Goal: Task Accomplishment & Management: Manage account settings

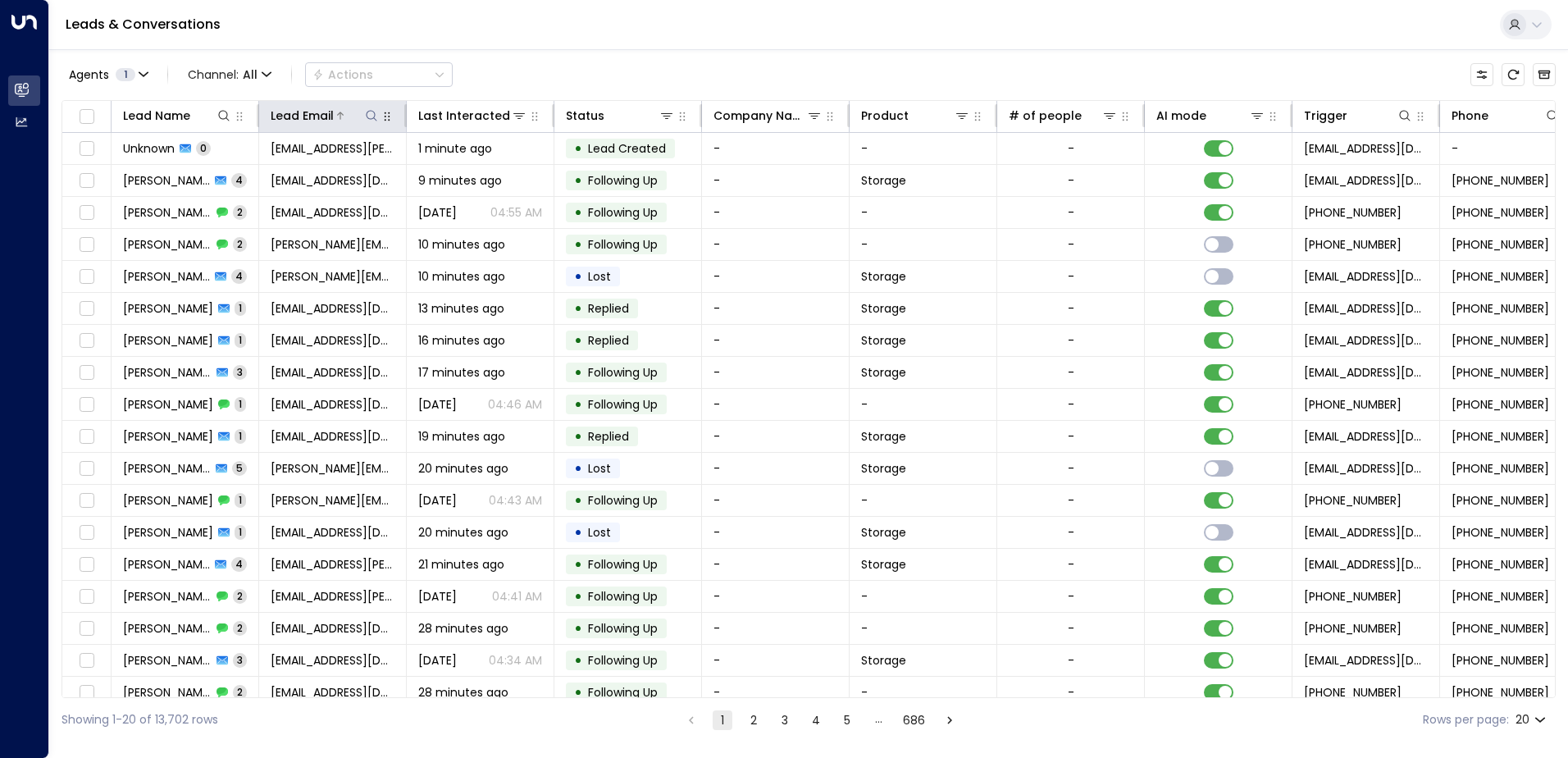
click at [369, 116] on icon at bounding box center [371, 116] width 14 height 14
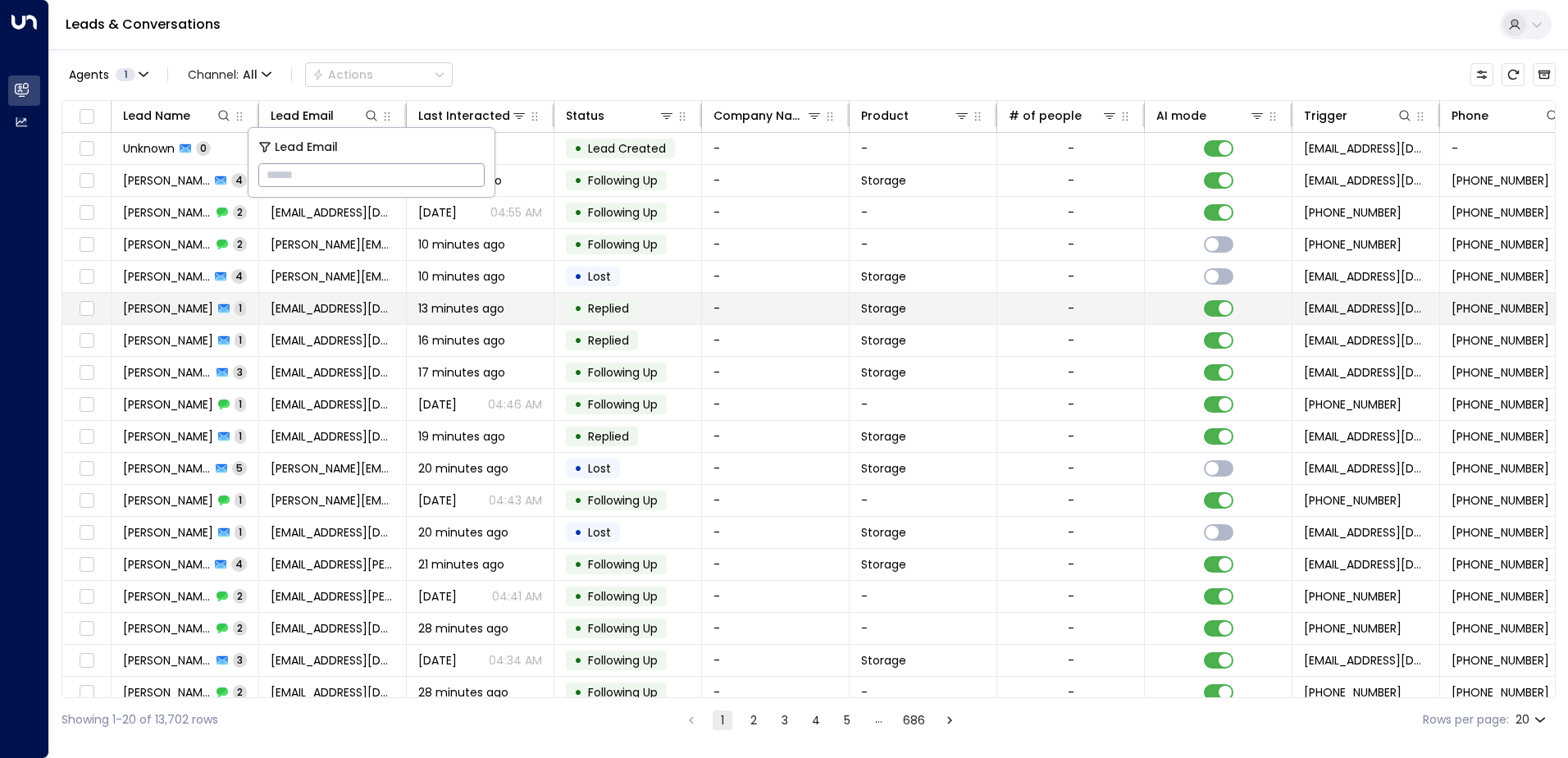
type input "**********"
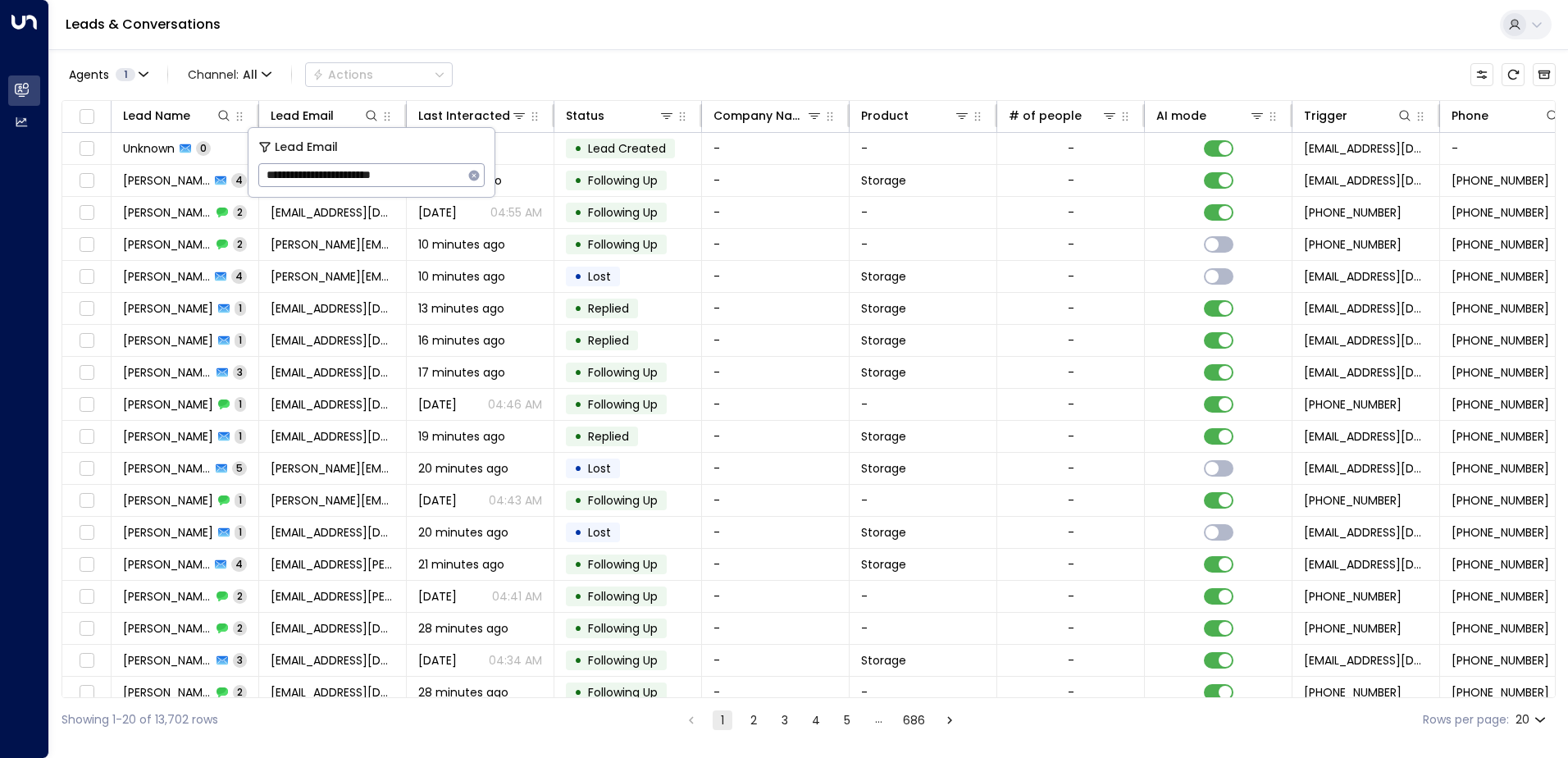
click at [527, 36] on div "Leads & Conversations" at bounding box center [808, 24] width 1519 height 50
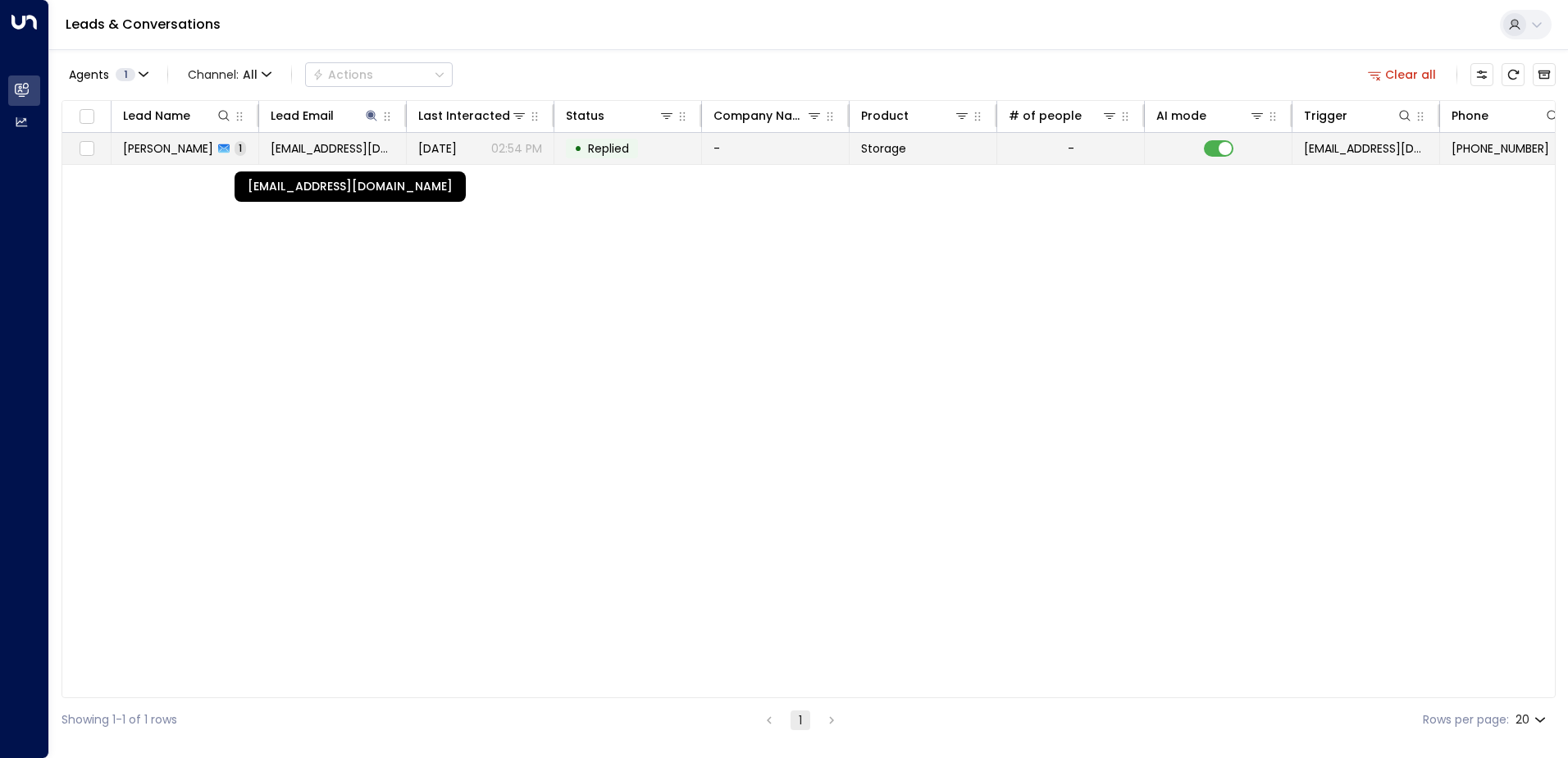
click at [347, 154] on span "[EMAIL_ADDRESS][DOMAIN_NAME]" at bounding box center [332, 148] width 124 height 16
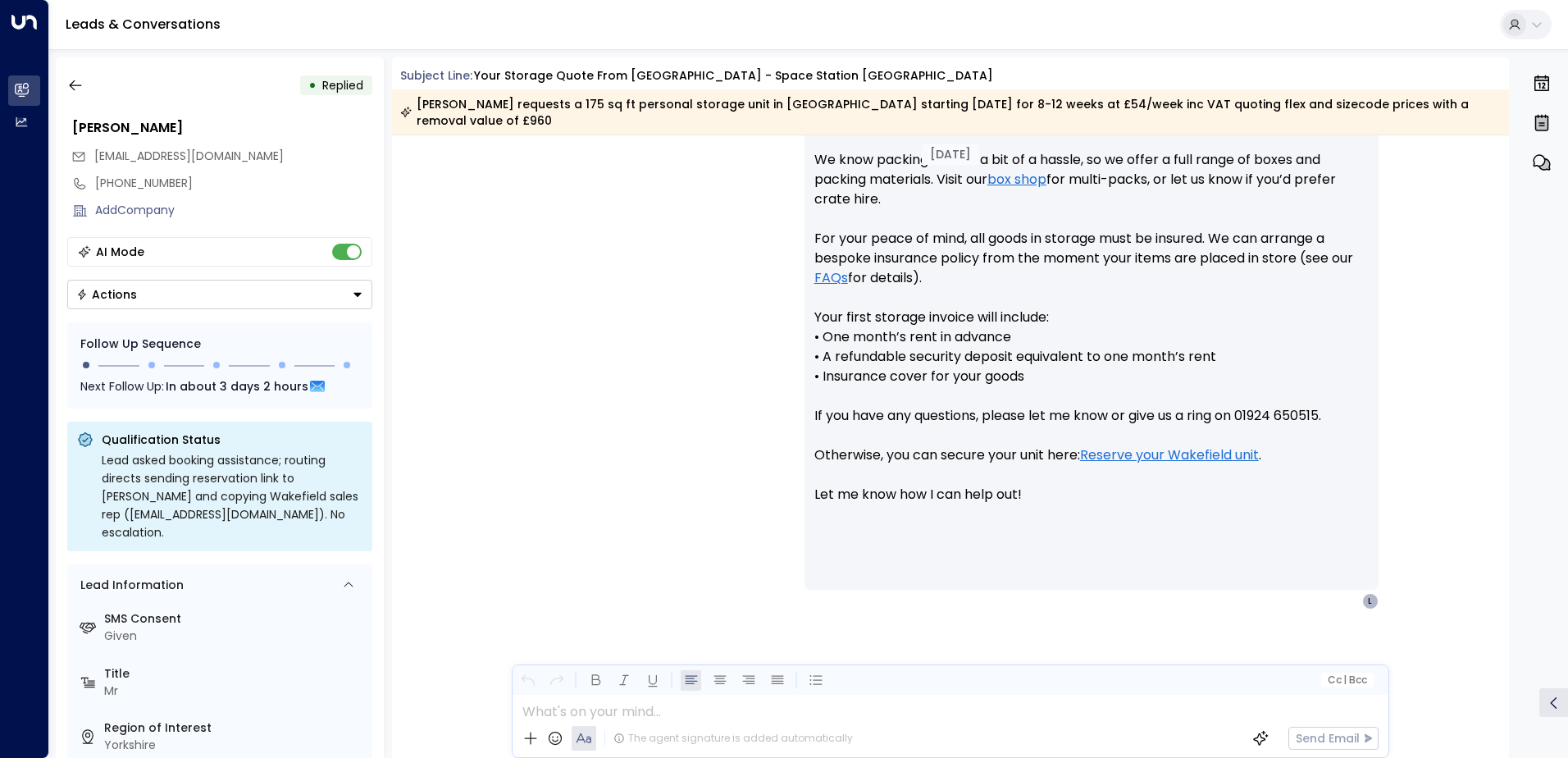
scroll to position [840, 0]
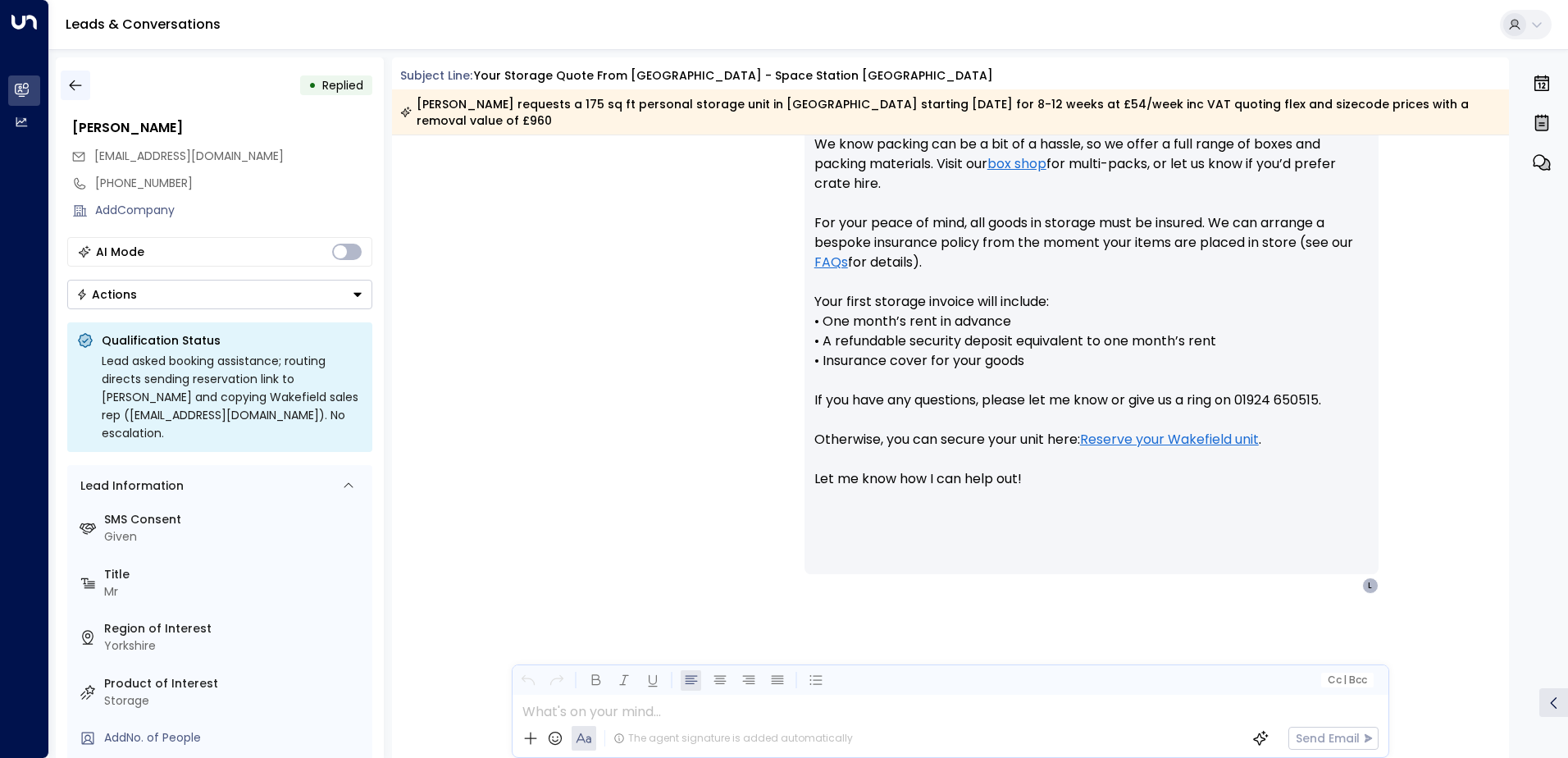
click at [73, 84] on icon "button" at bounding box center [75, 85] width 16 height 16
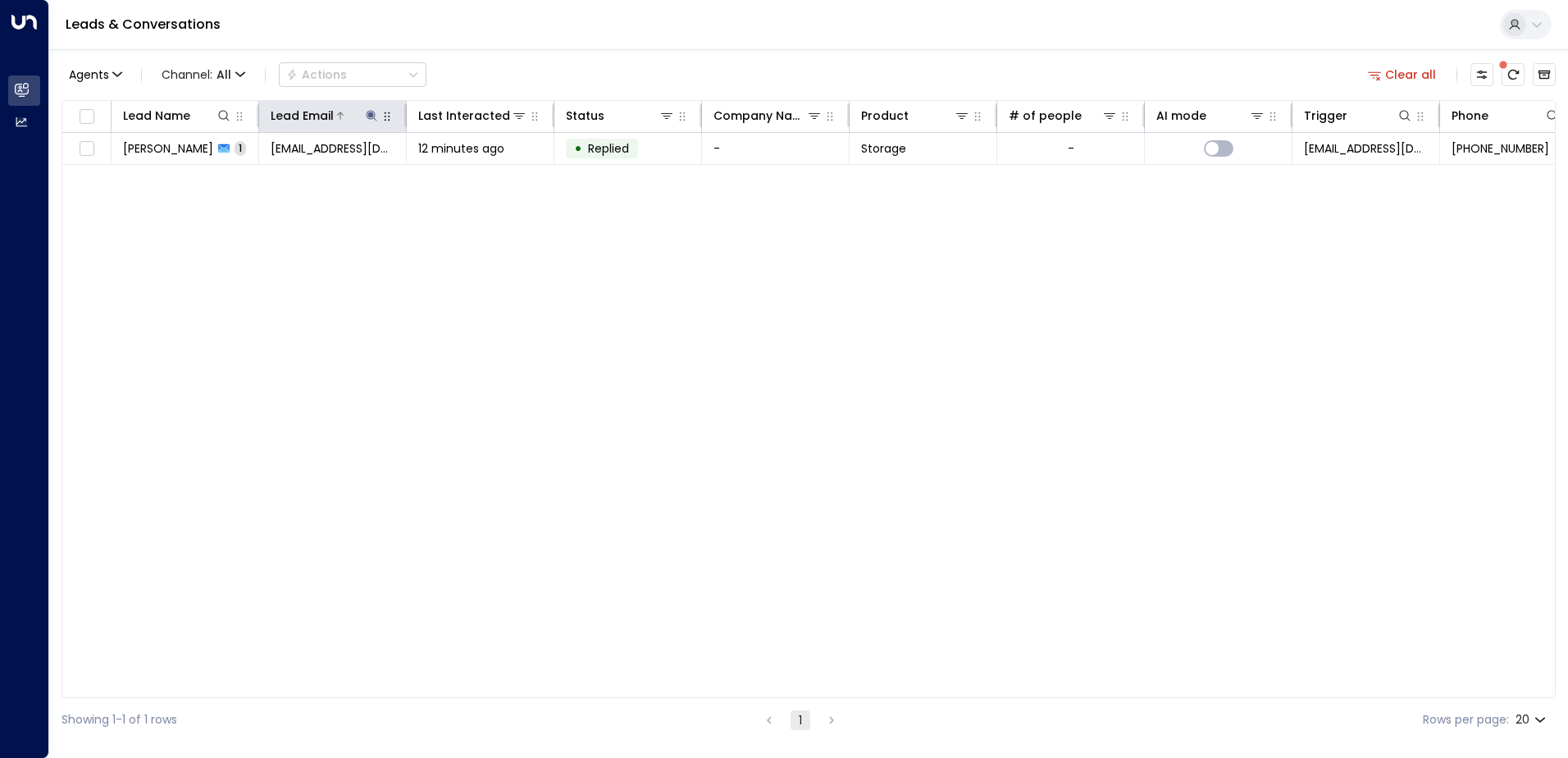
click at [370, 121] on icon at bounding box center [371, 116] width 14 height 14
click at [474, 177] on icon "button" at bounding box center [475, 175] width 11 height 11
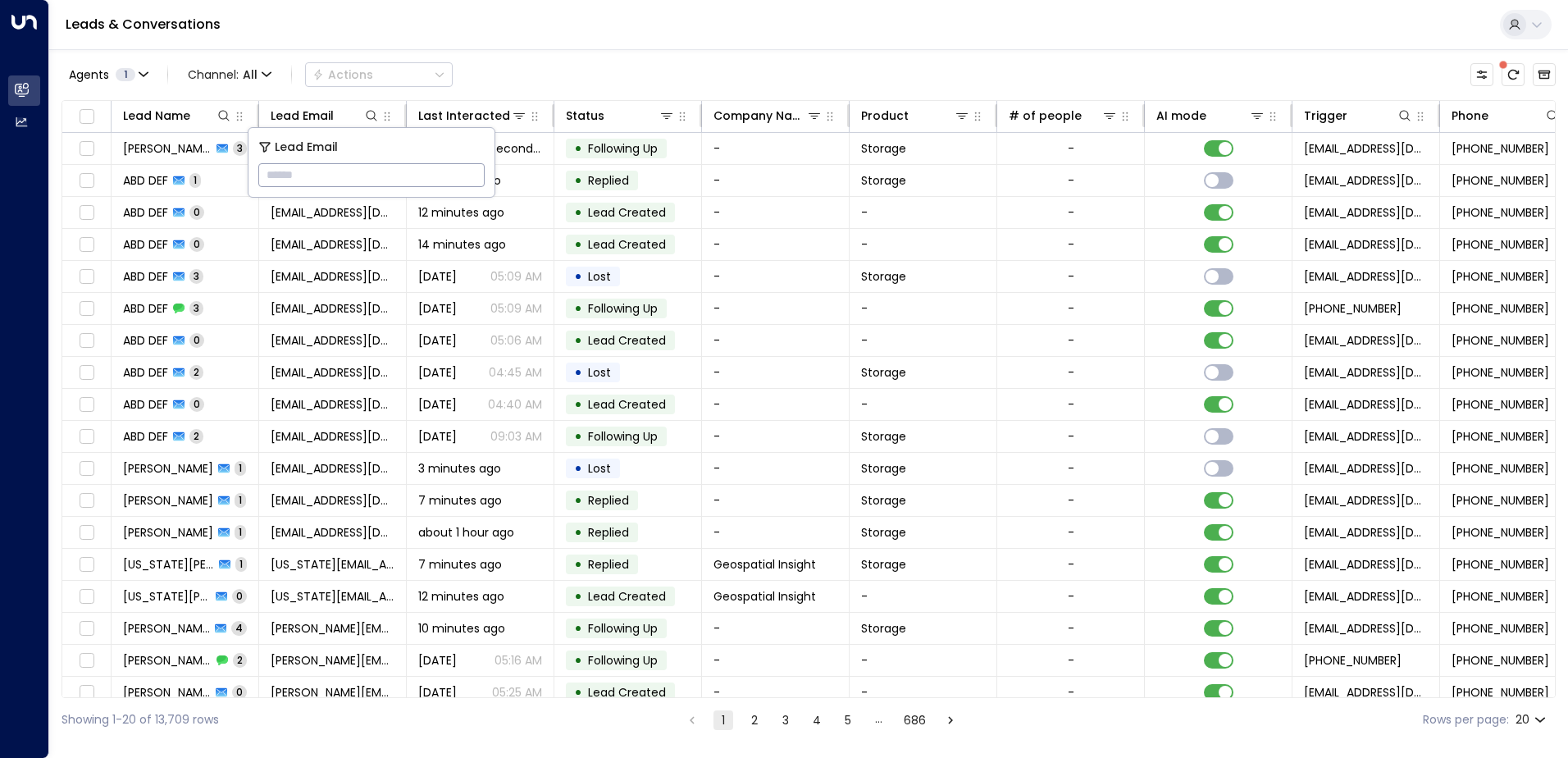
paste input "**********"
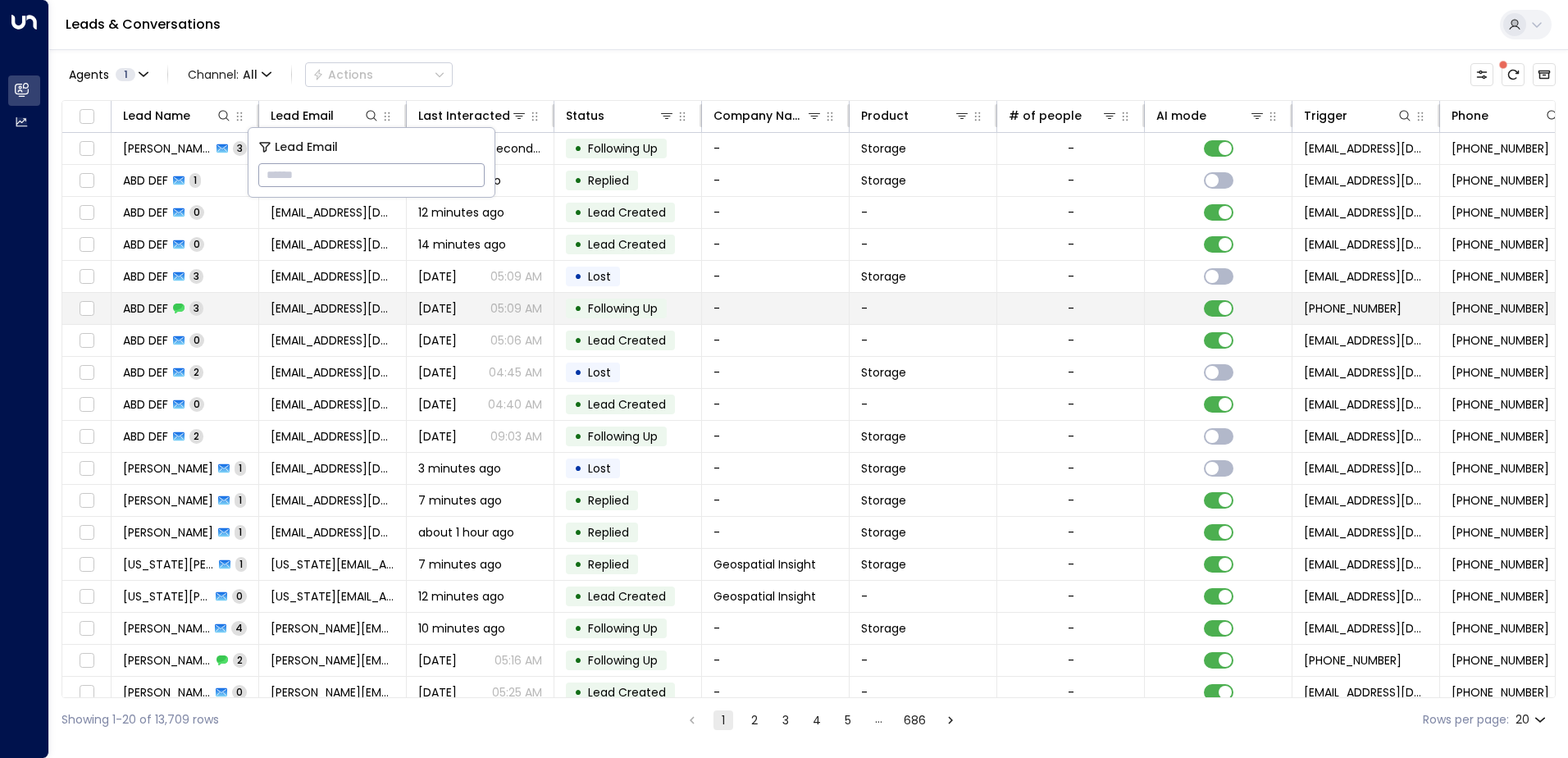
type input "**********"
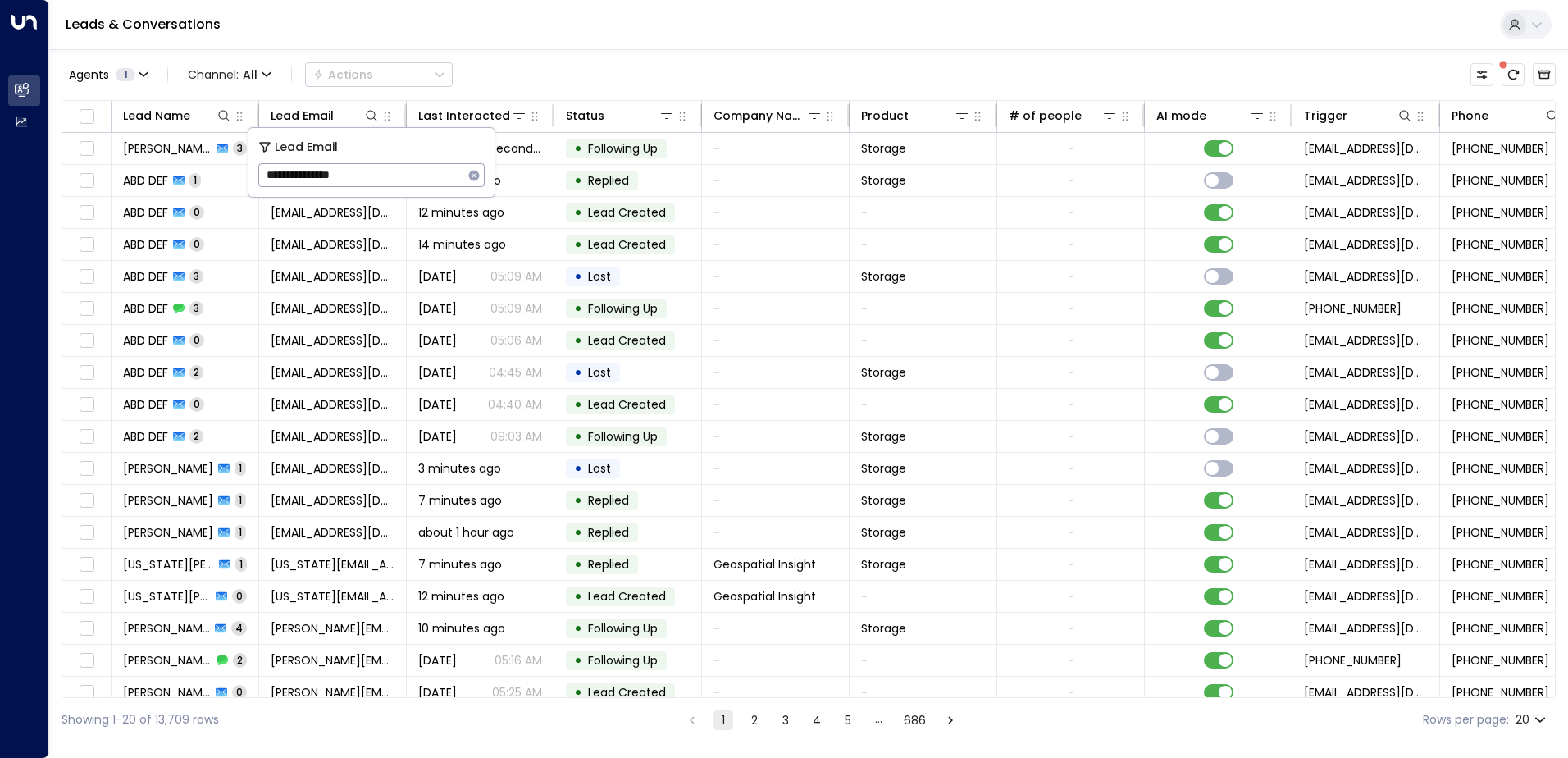
click at [583, 38] on div "Leads & Conversations" at bounding box center [808, 24] width 1519 height 50
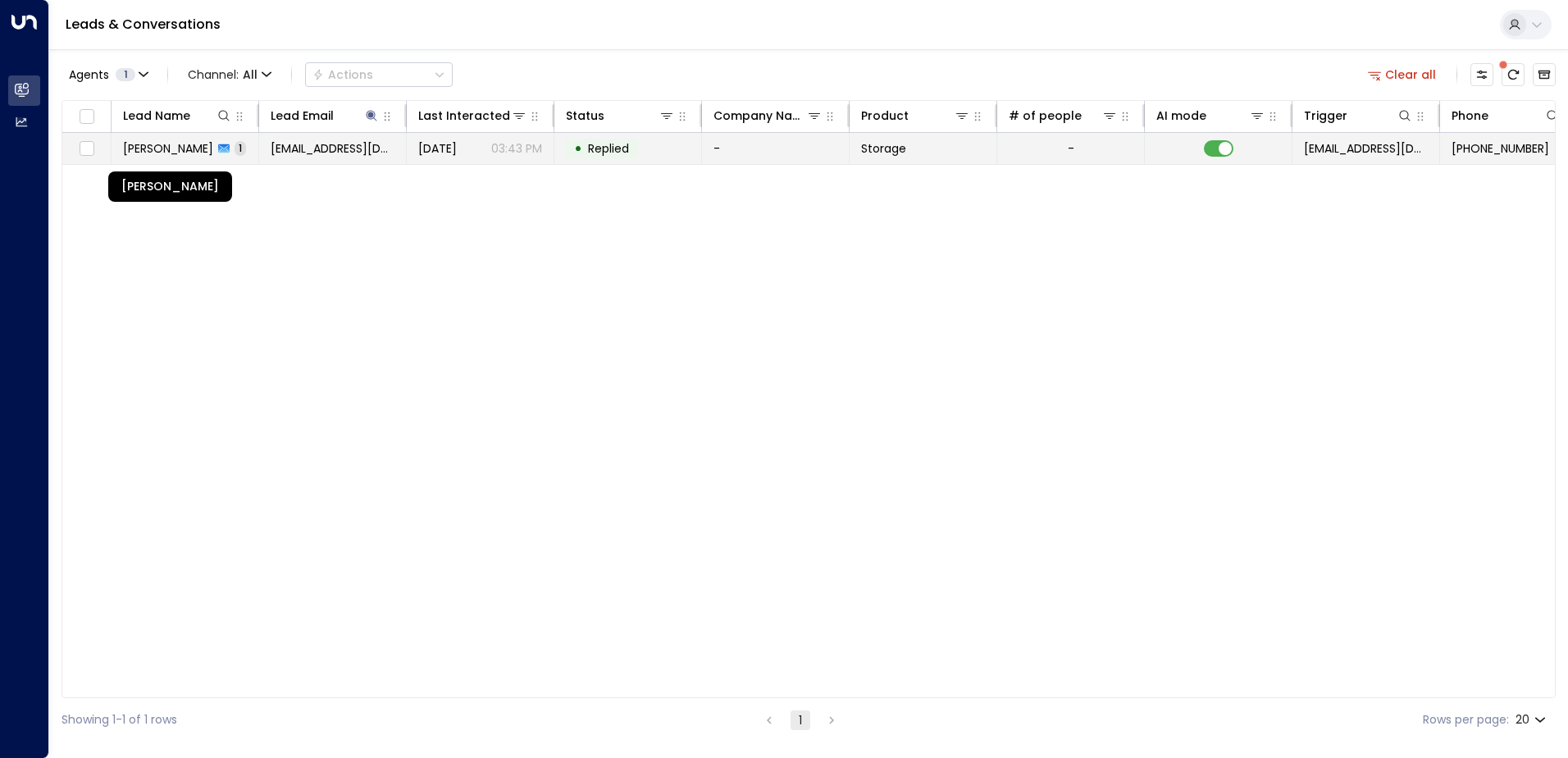
click at [187, 145] on span "[PERSON_NAME]" at bounding box center [168, 148] width 90 height 16
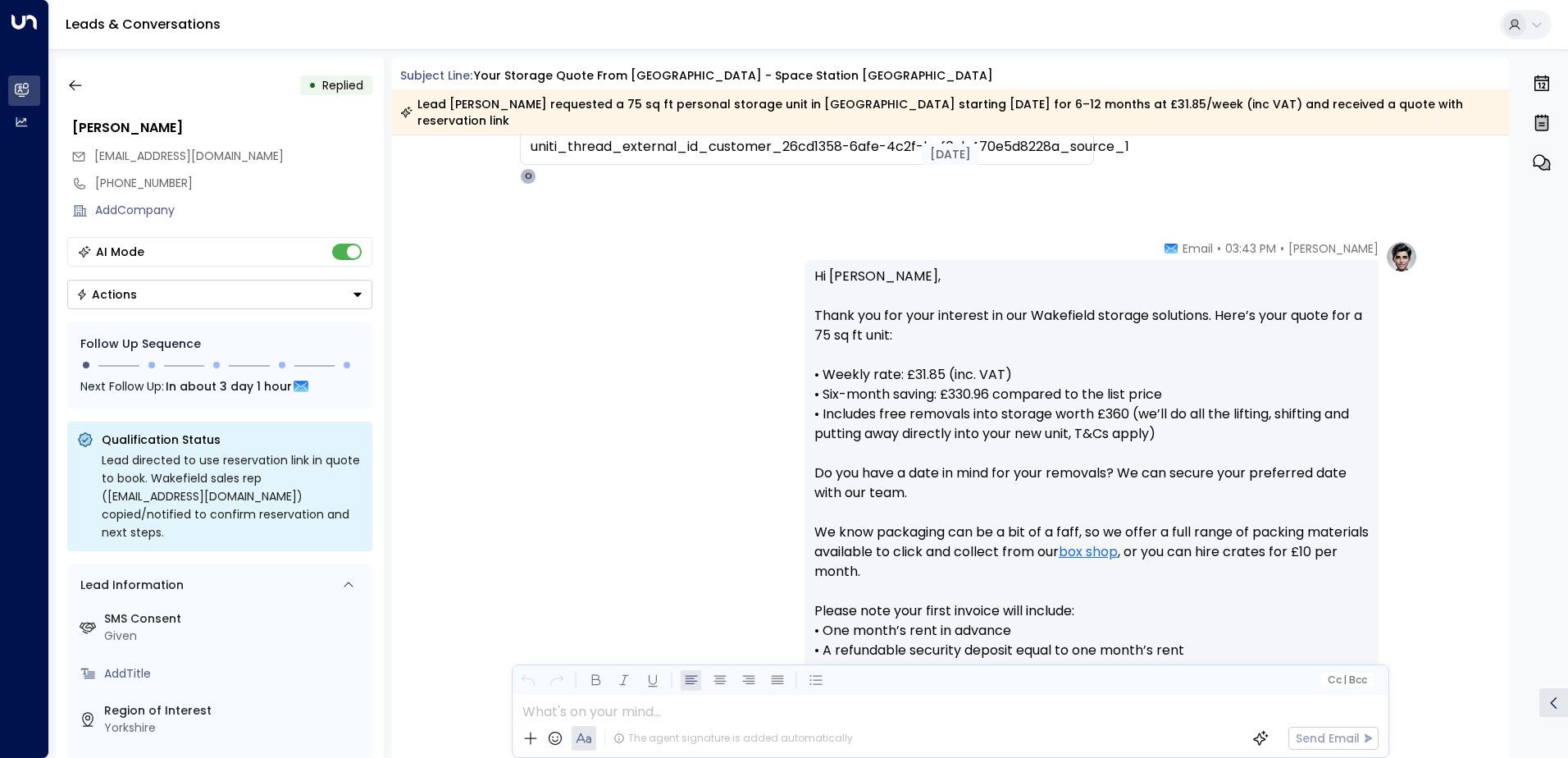
scroll to position [804, 0]
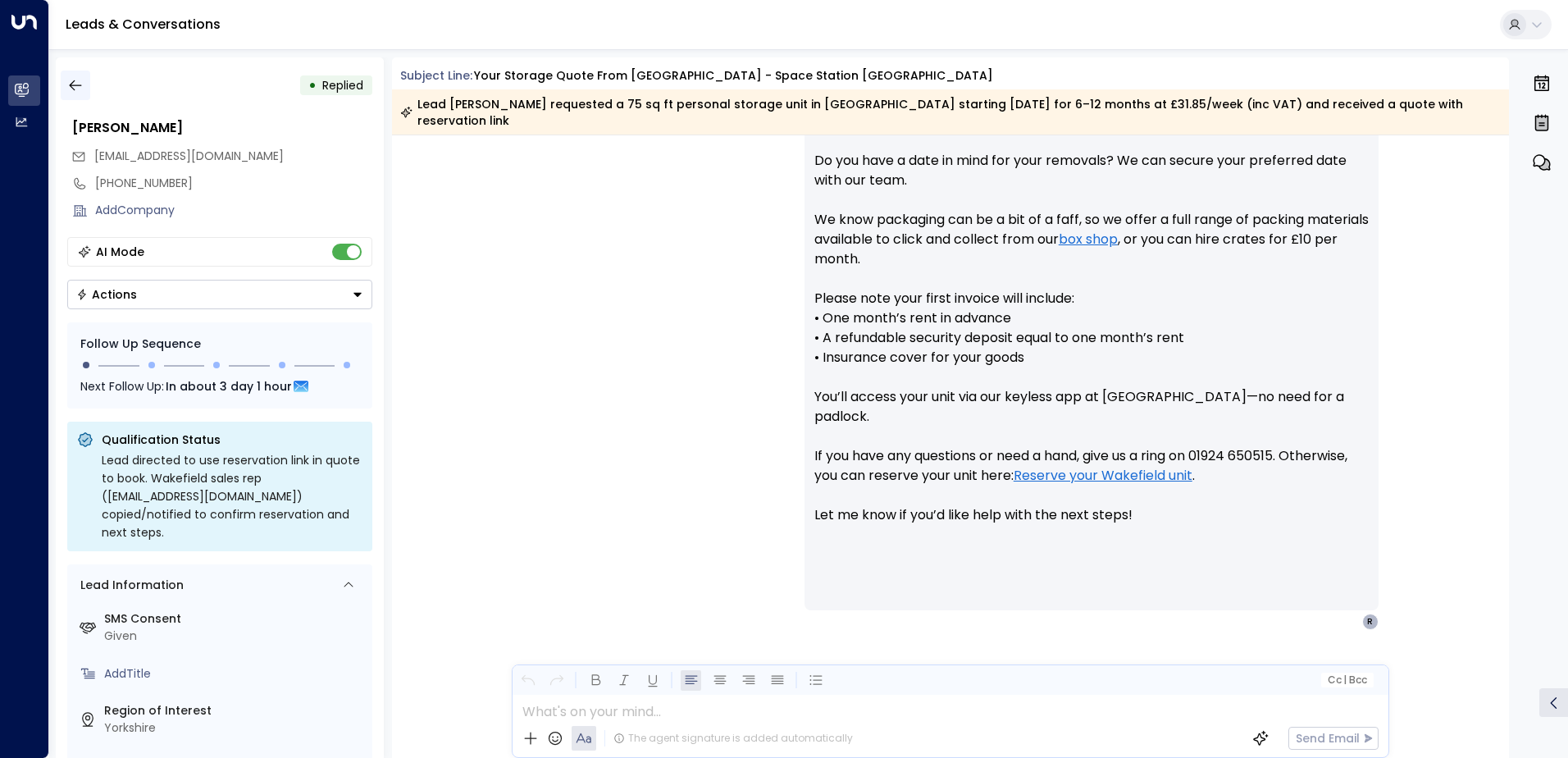
click at [77, 80] on icon "button" at bounding box center [75, 85] width 16 height 16
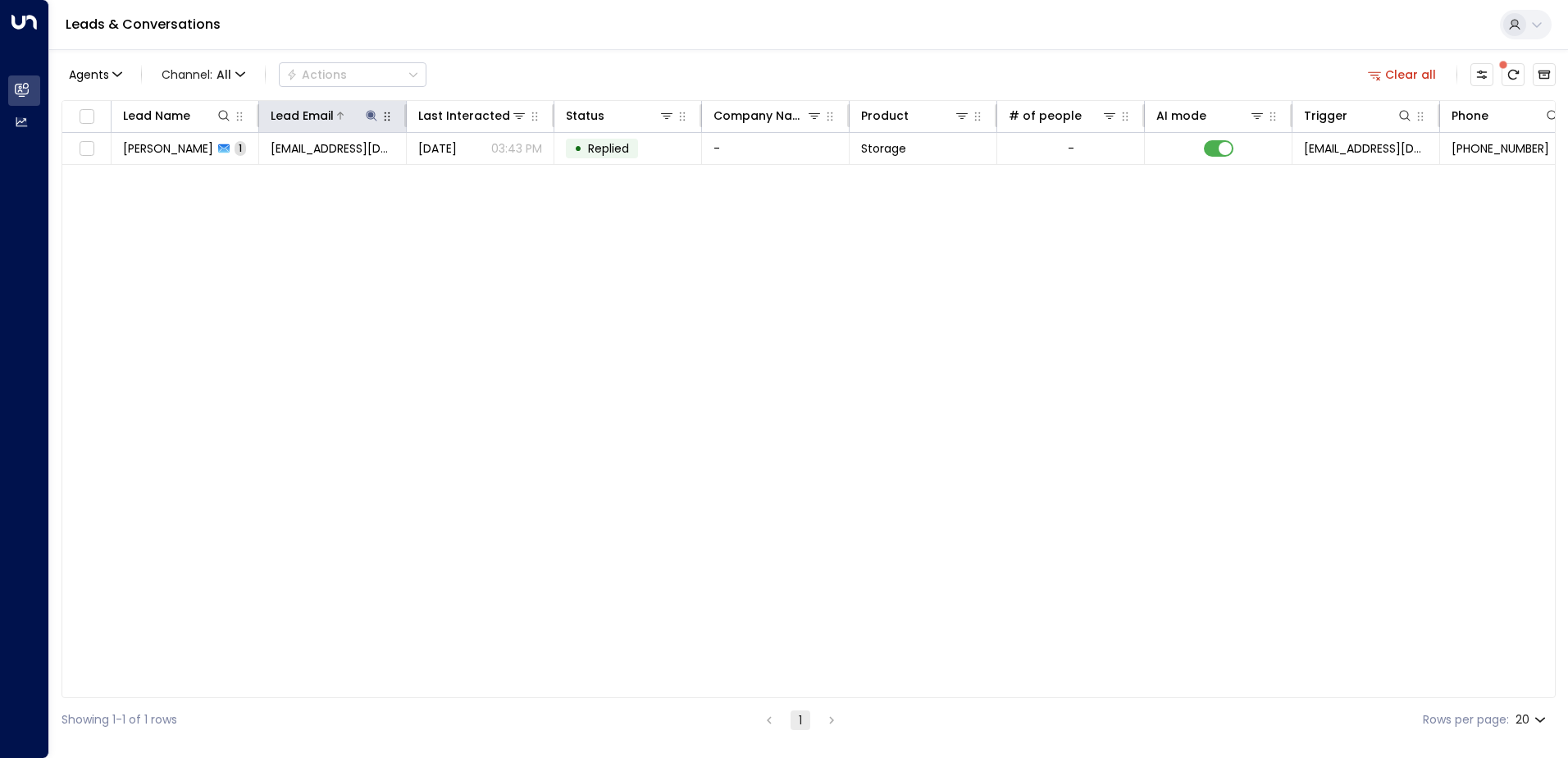
click at [371, 112] on icon at bounding box center [371, 115] width 11 height 11
click at [476, 175] on icon "button" at bounding box center [475, 175] width 11 height 11
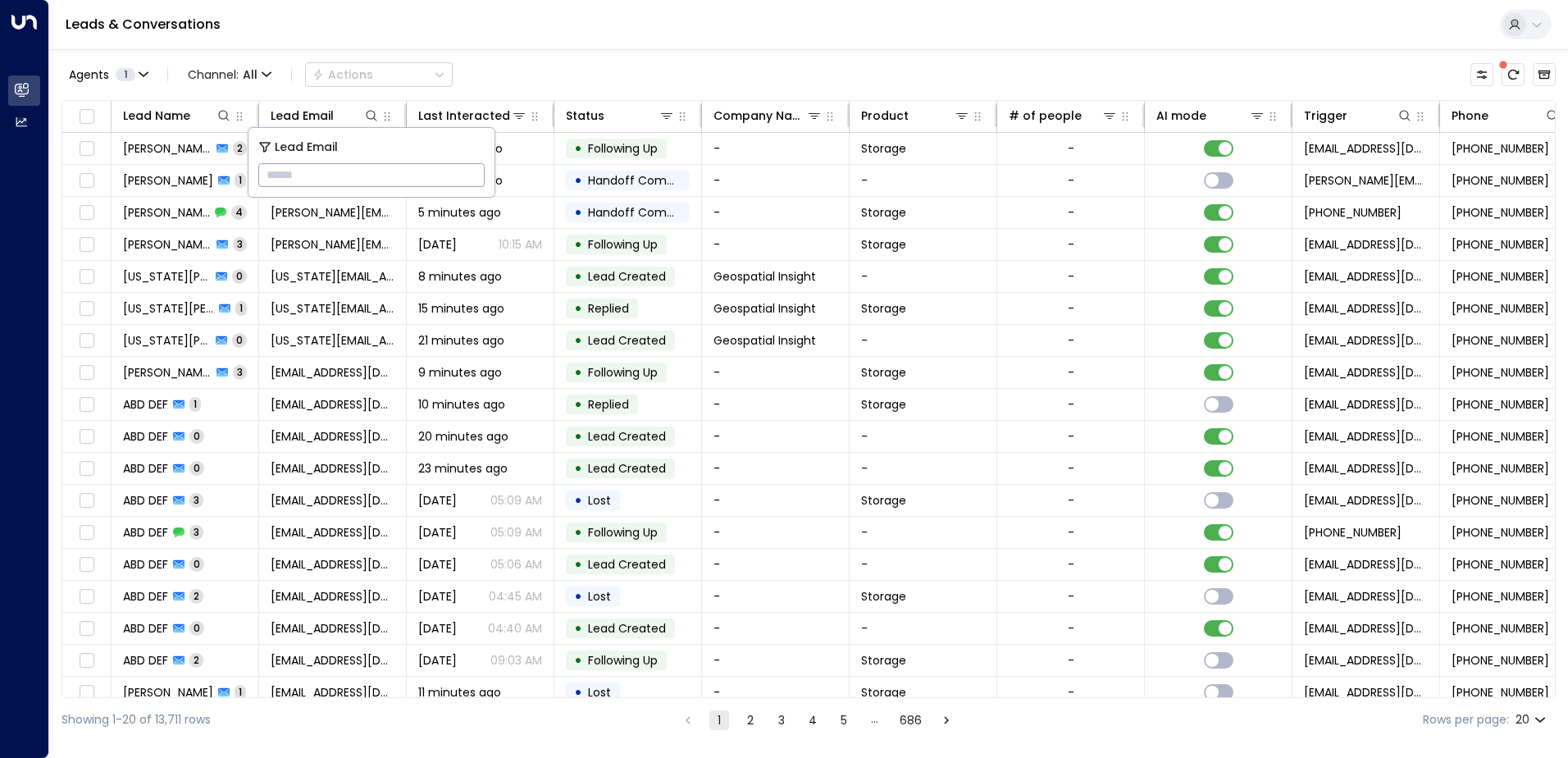
paste input "**********"
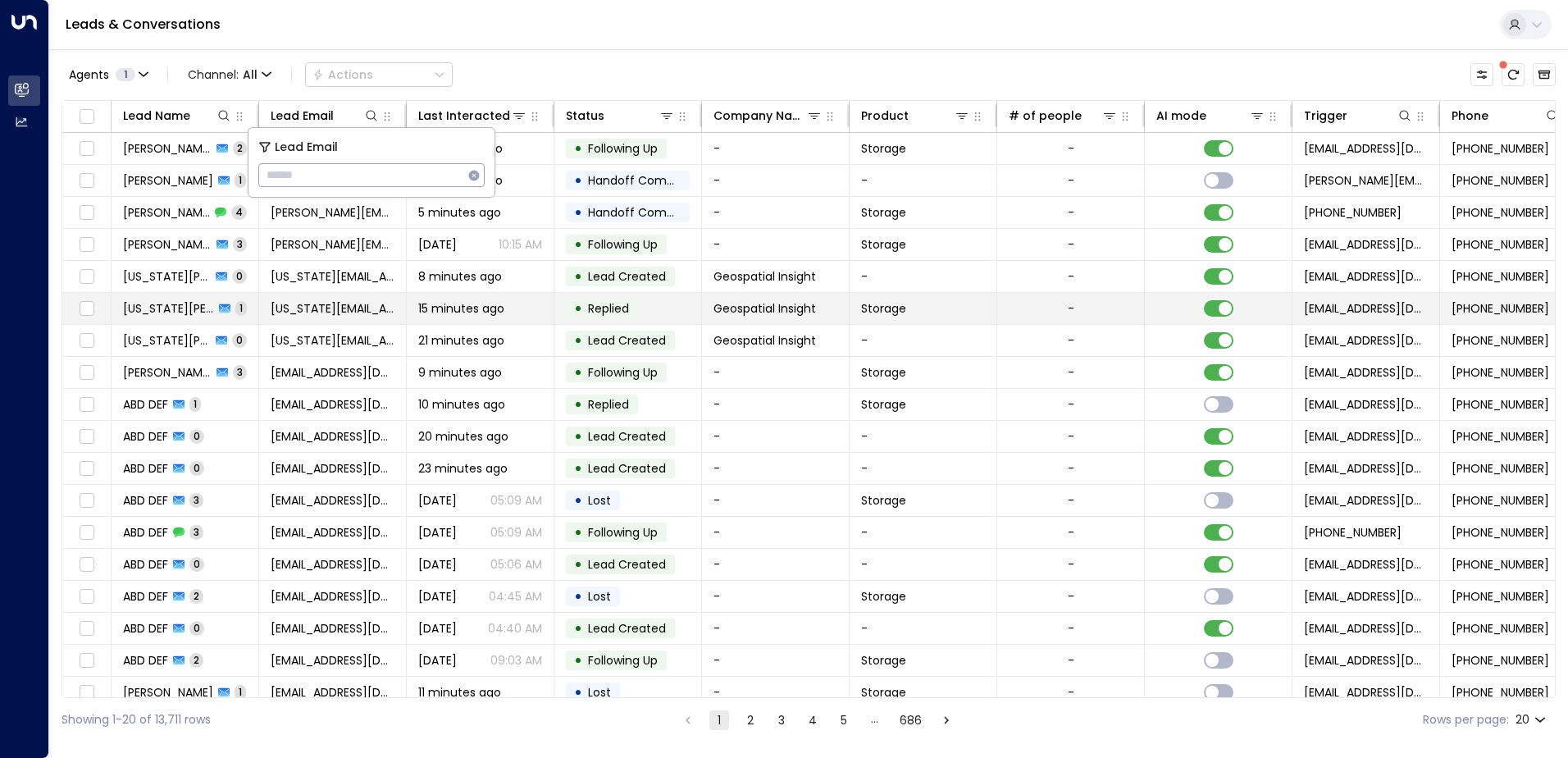
type input "**********"
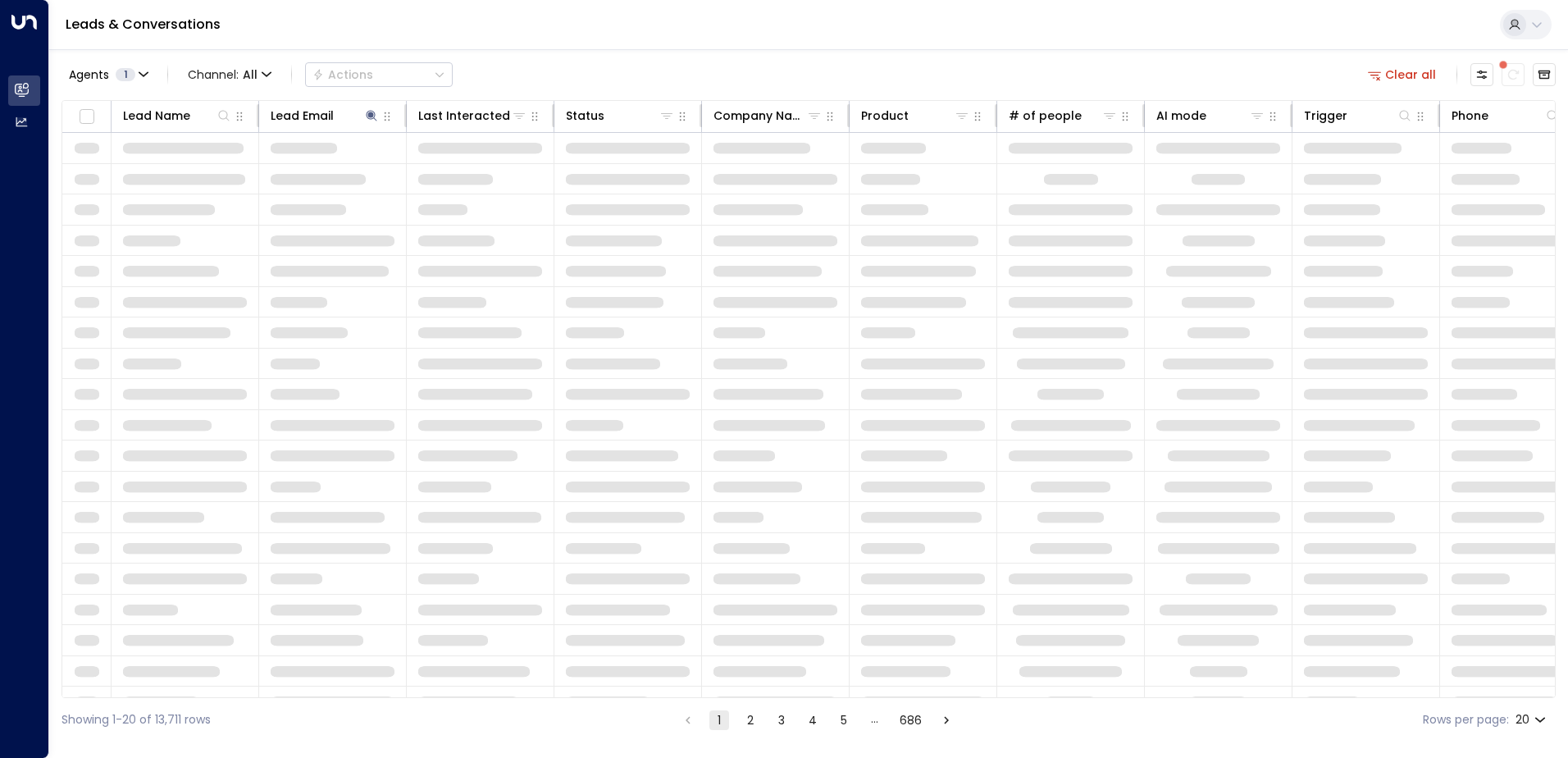
click at [579, 33] on div "Leads & Conversations" at bounding box center [808, 24] width 1519 height 50
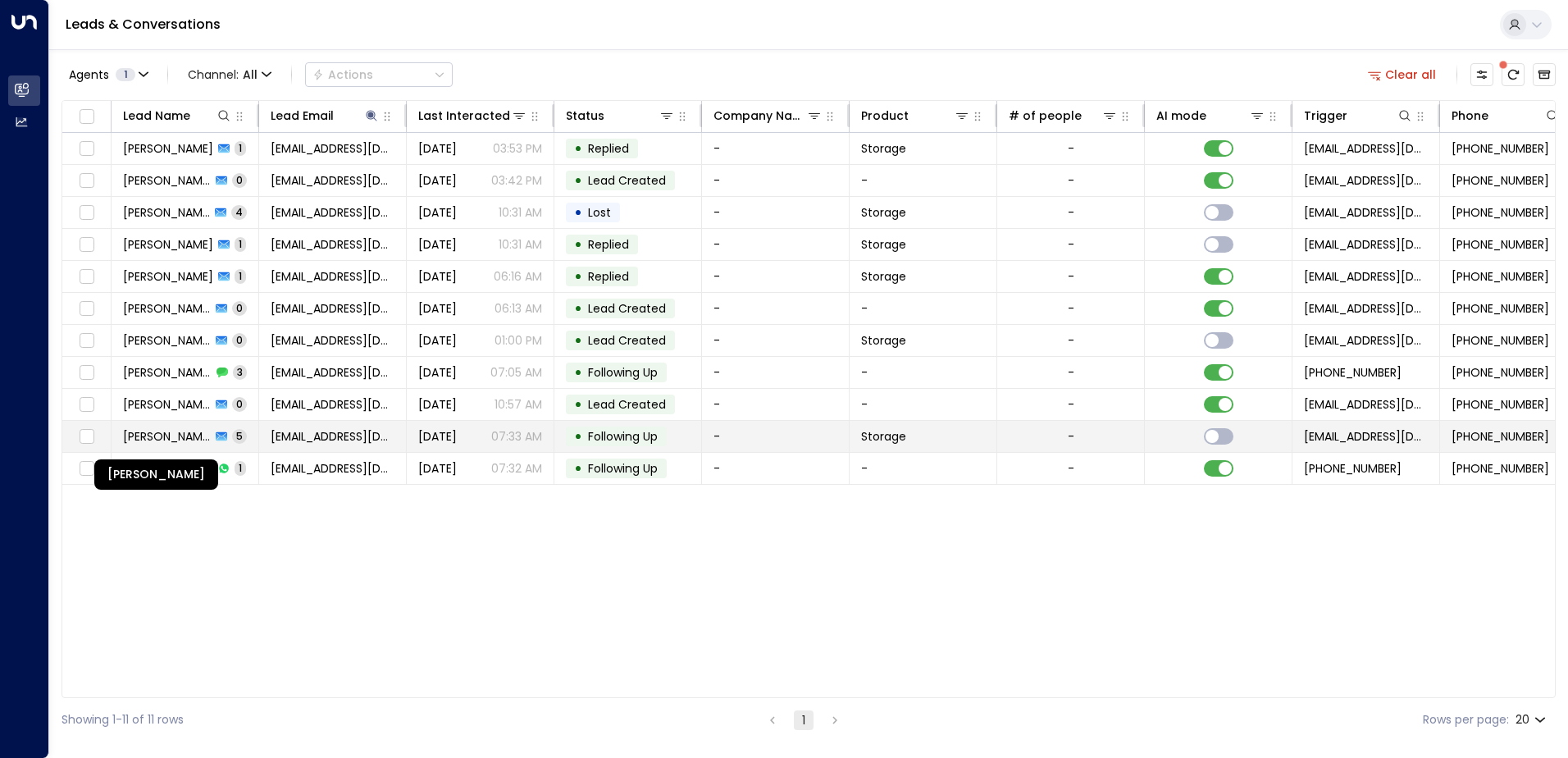
click at [177, 436] on span "[PERSON_NAME]" at bounding box center [166, 436] width 88 height 16
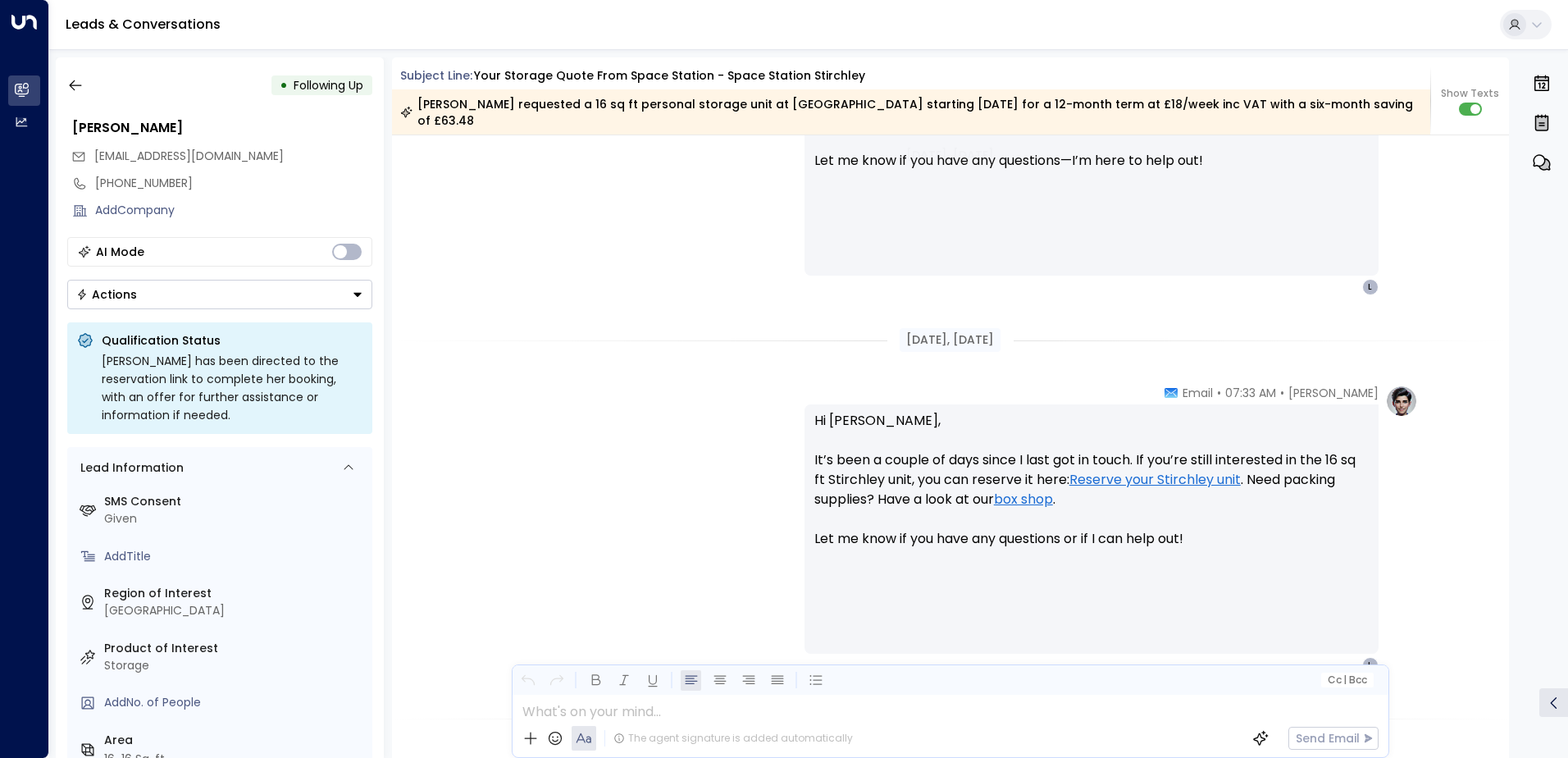
scroll to position [1919, 0]
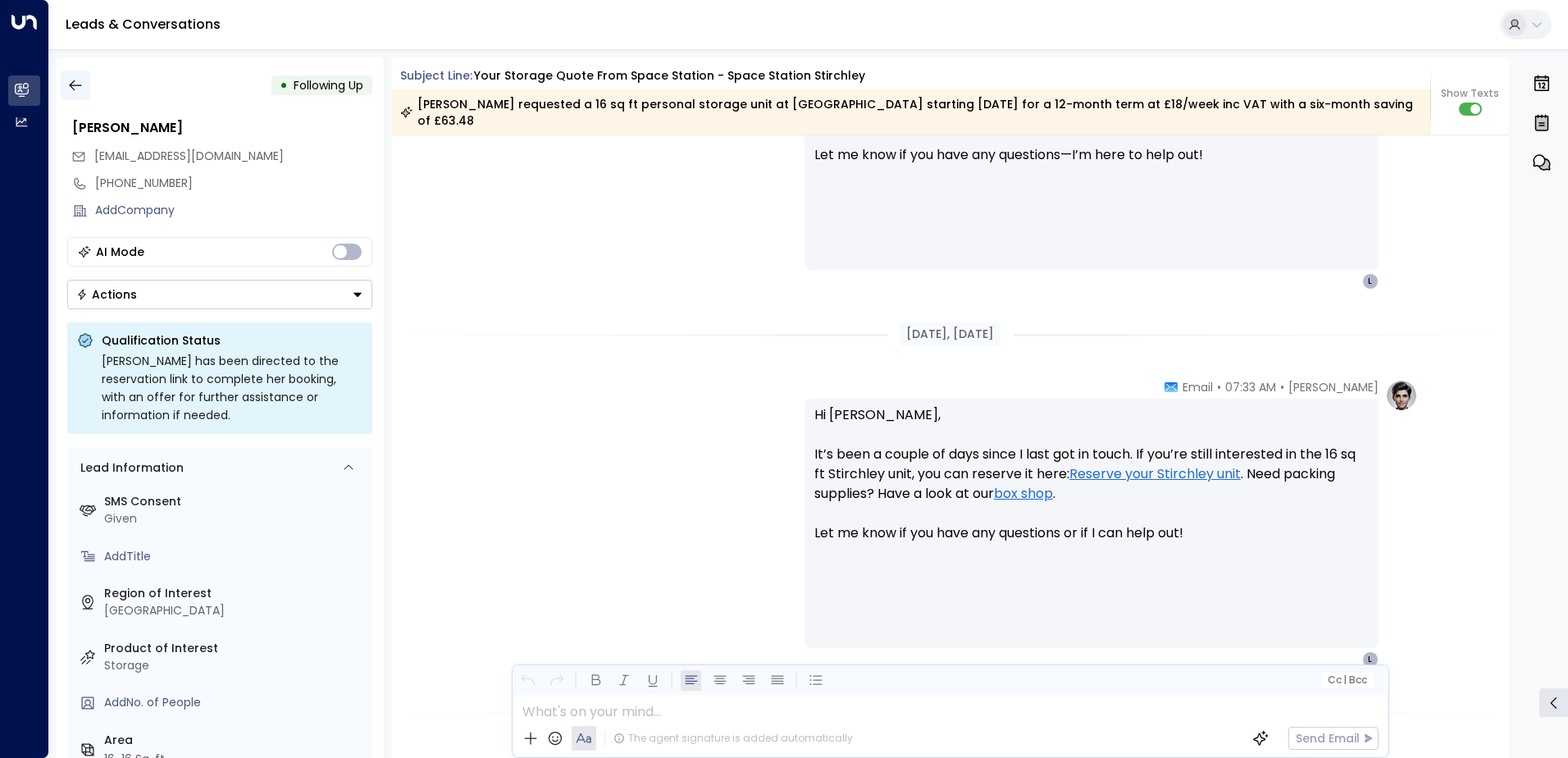
click at [81, 87] on icon "button" at bounding box center [75, 85] width 16 height 16
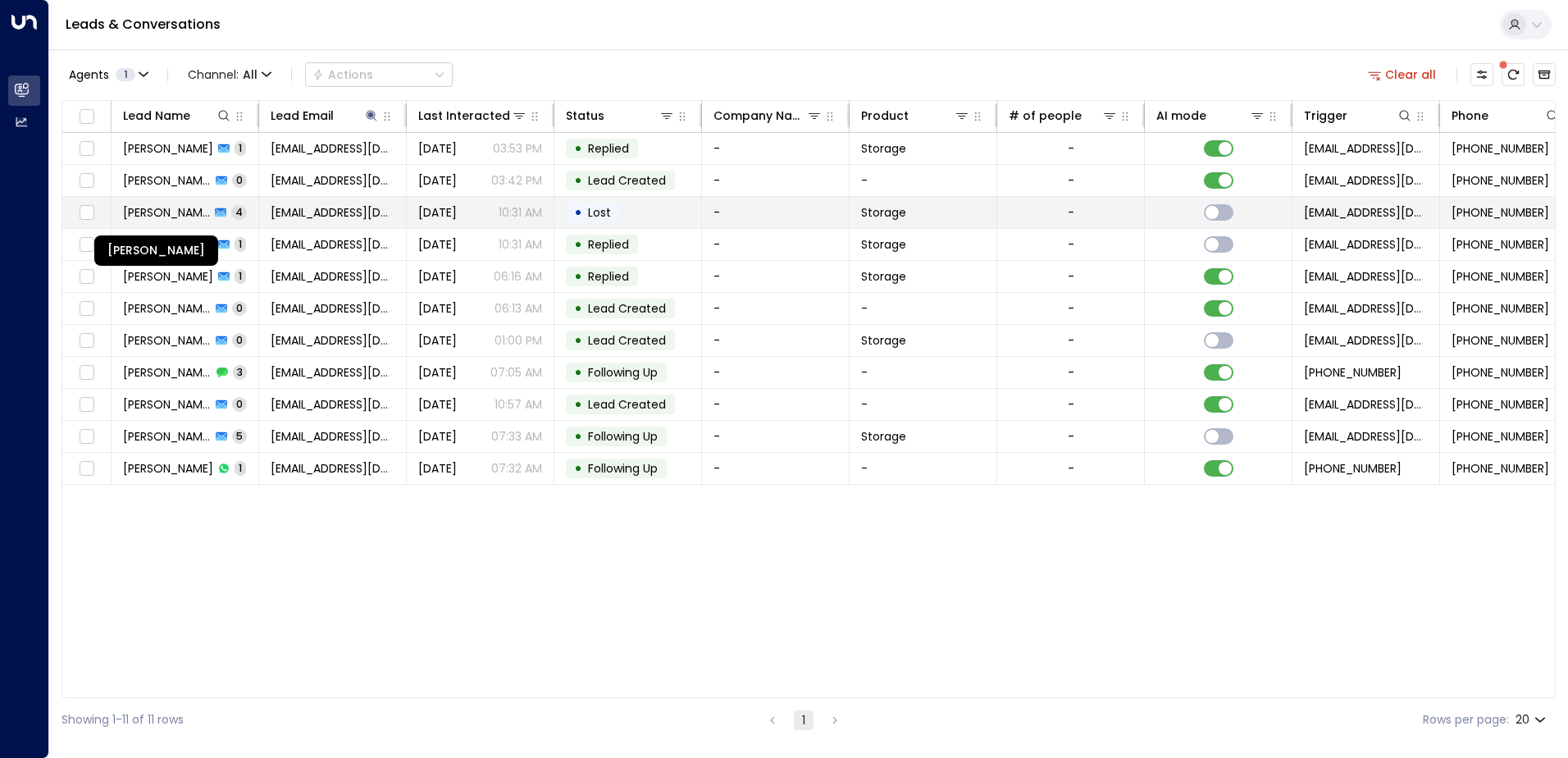
click at [190, 204] on span "[PERSON_NAME]" at bounding box center [166, 213] width 87 height 16
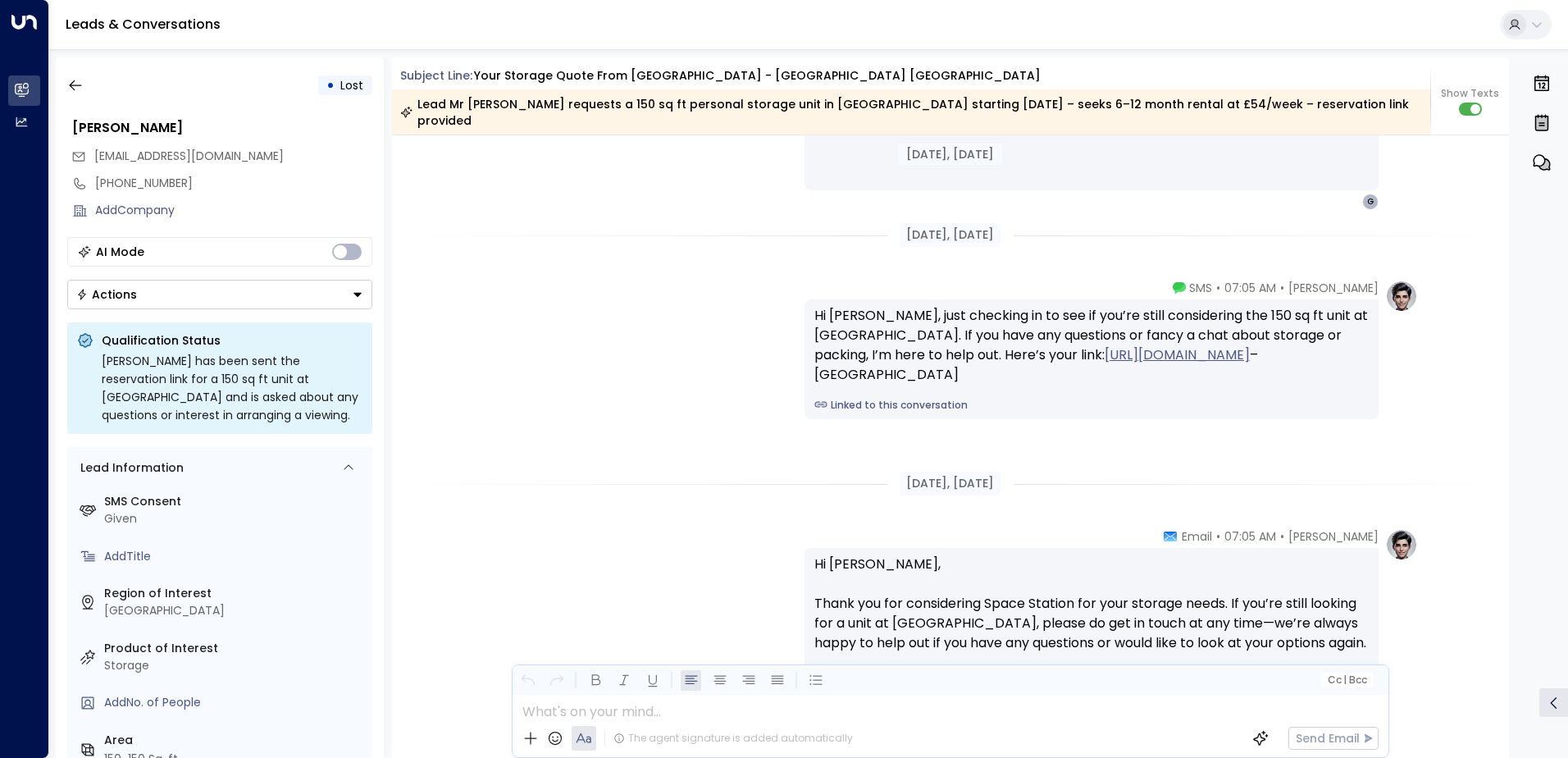
scroll to position [2854, 0]
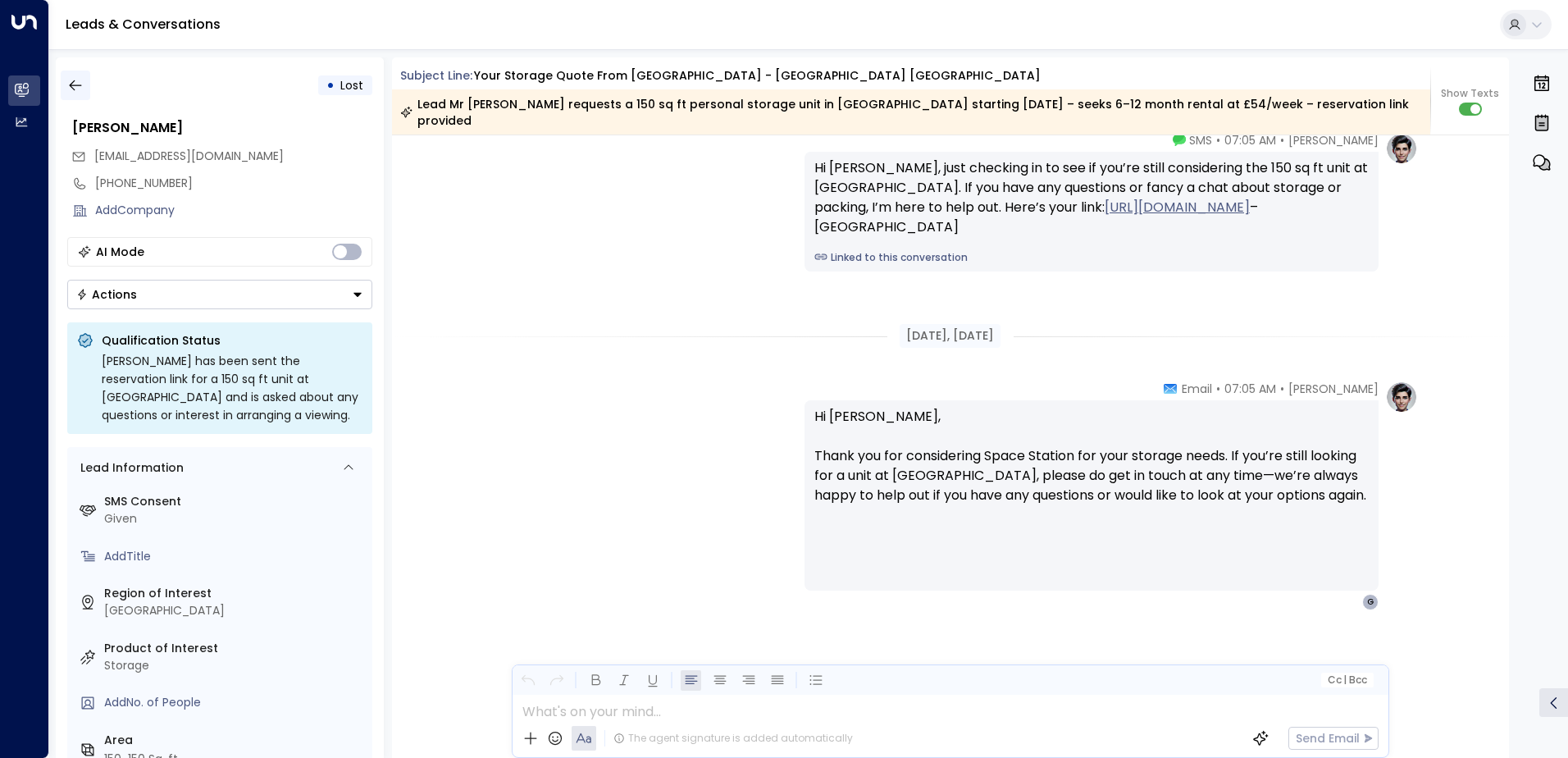
click at [74, 92] on icon "button" at bounding box center [75, 85] width 16 height 16
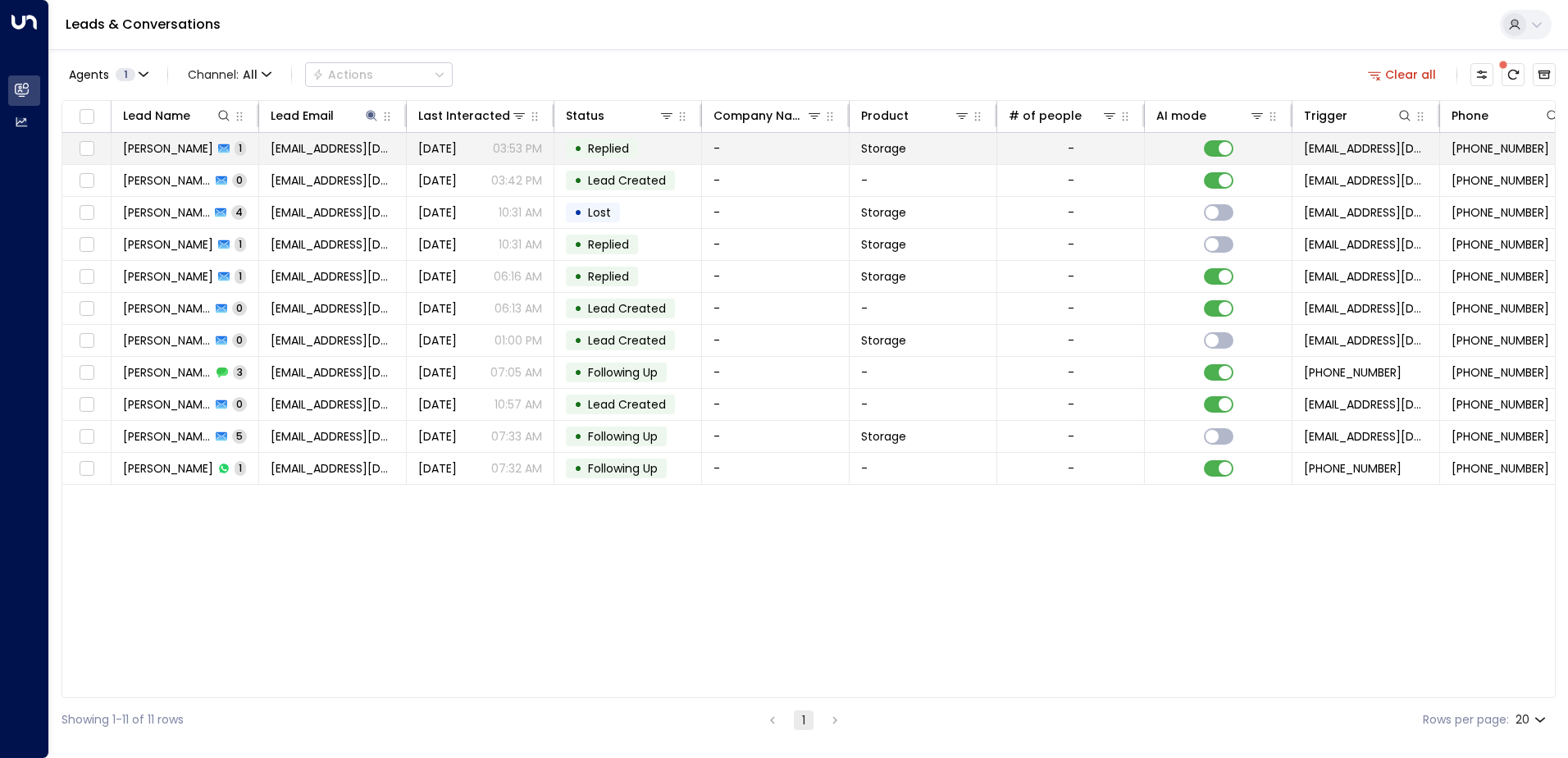
click at [180, 158] on td "[PERSON_NAME] 1" at bounding box center [185, 148] width 147 height 31
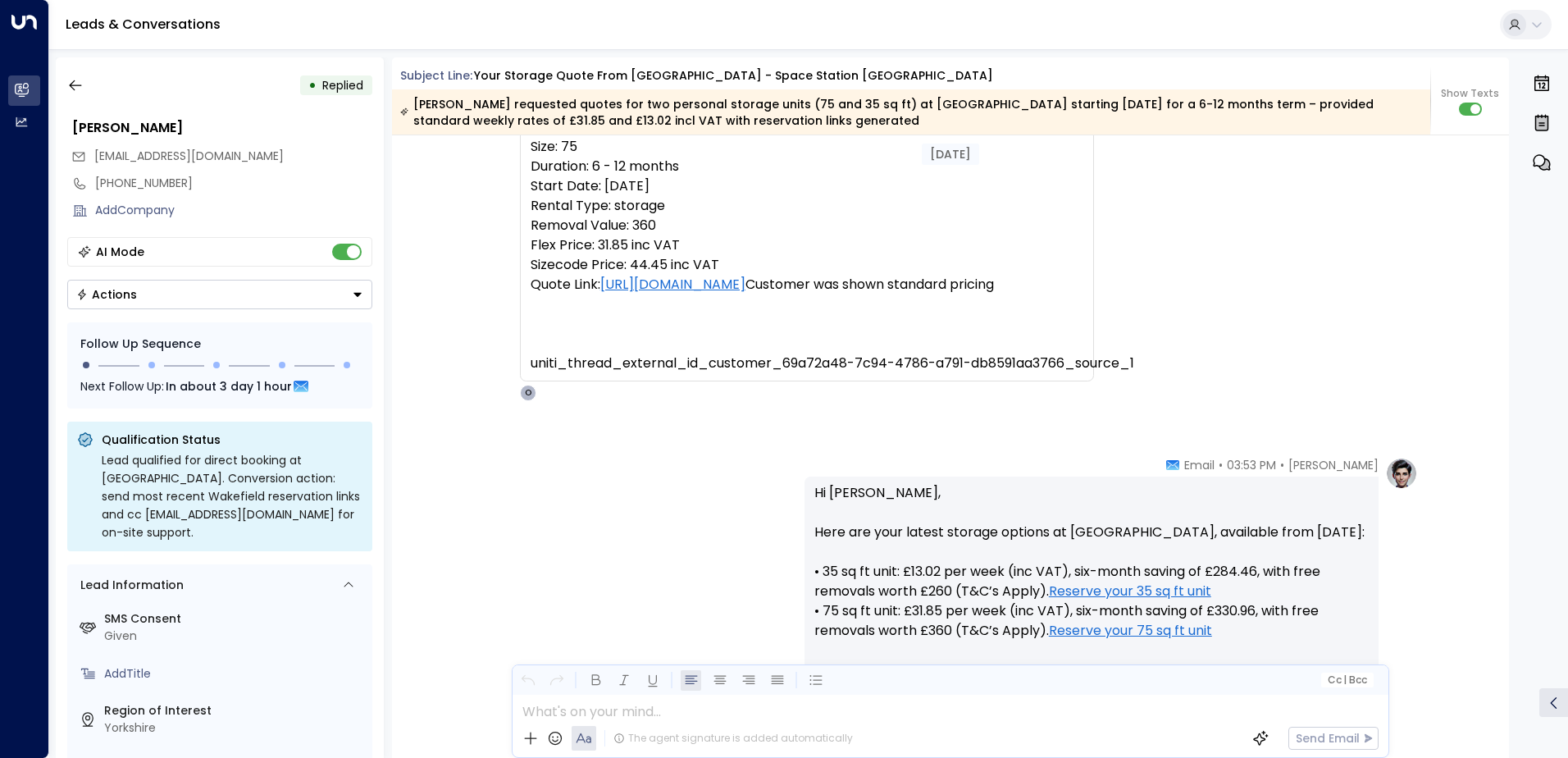
scroll to position [1618, 0]
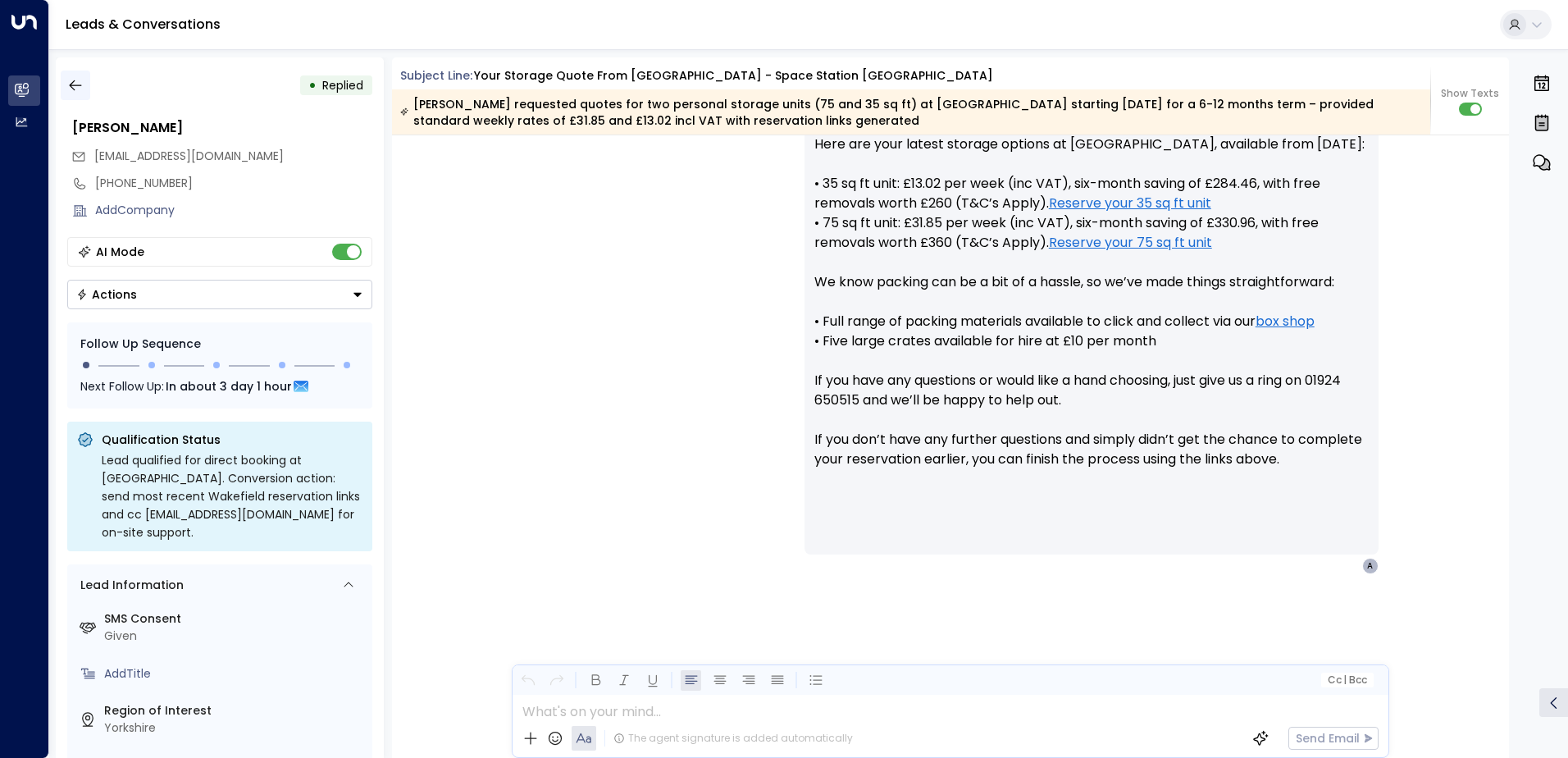
click at [81, 87] on icon "button" at bounding box center [75, 85] width 16 height 16
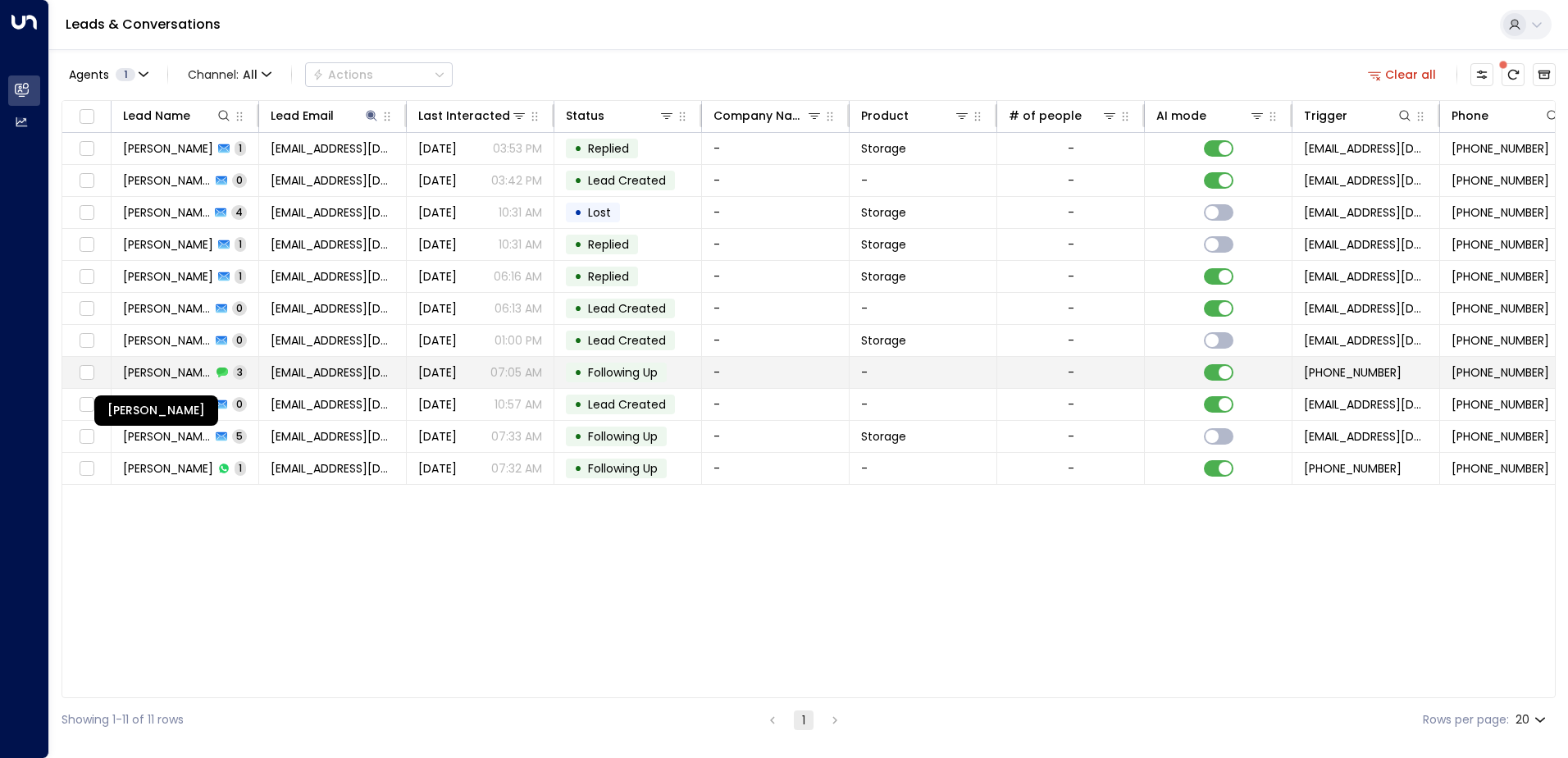
click at [152, 376] on span "[PERSON_NAME]" at bounding box center [167, 373] width 89 height 16
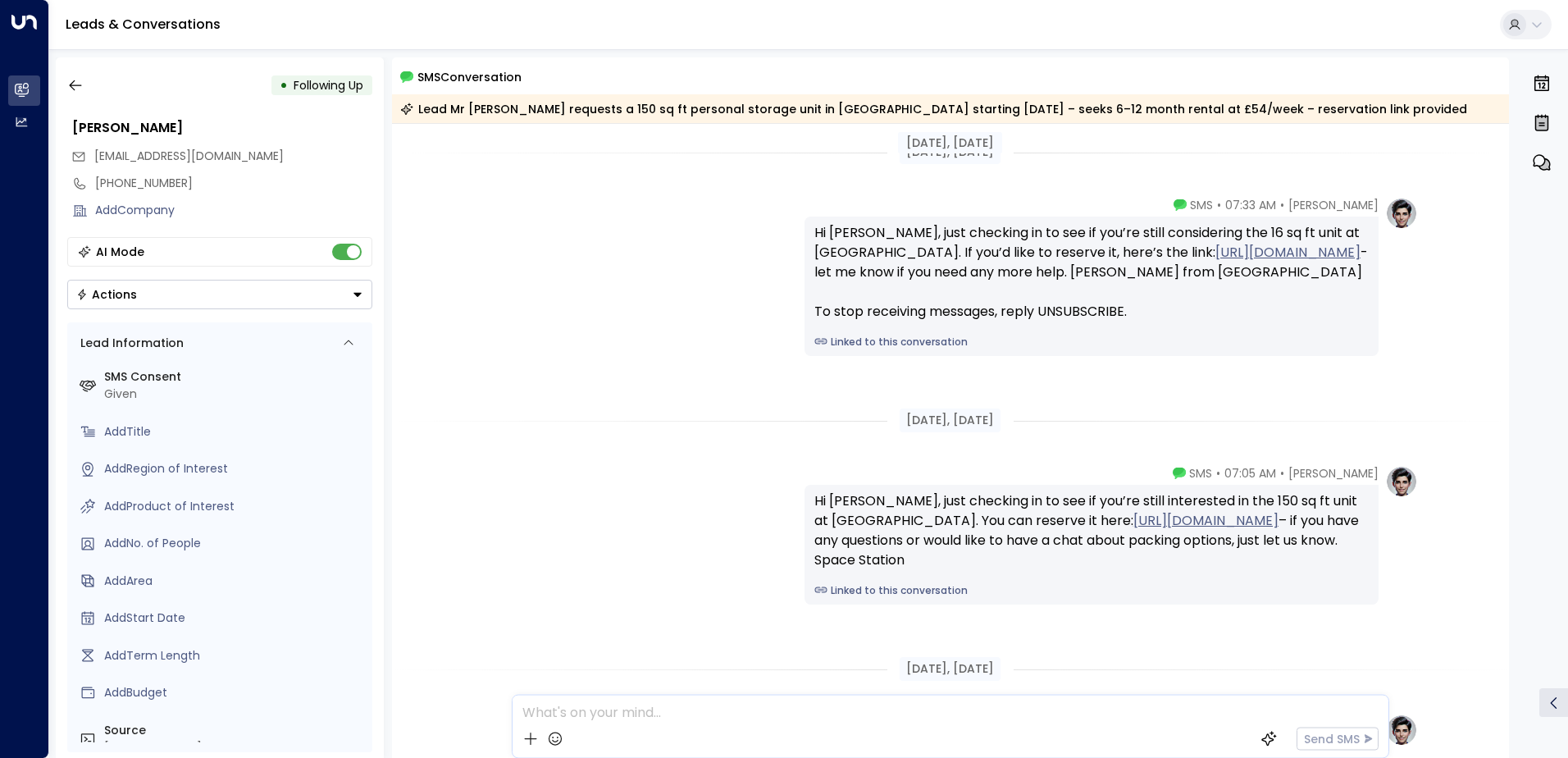
scroll to position [279, 0]
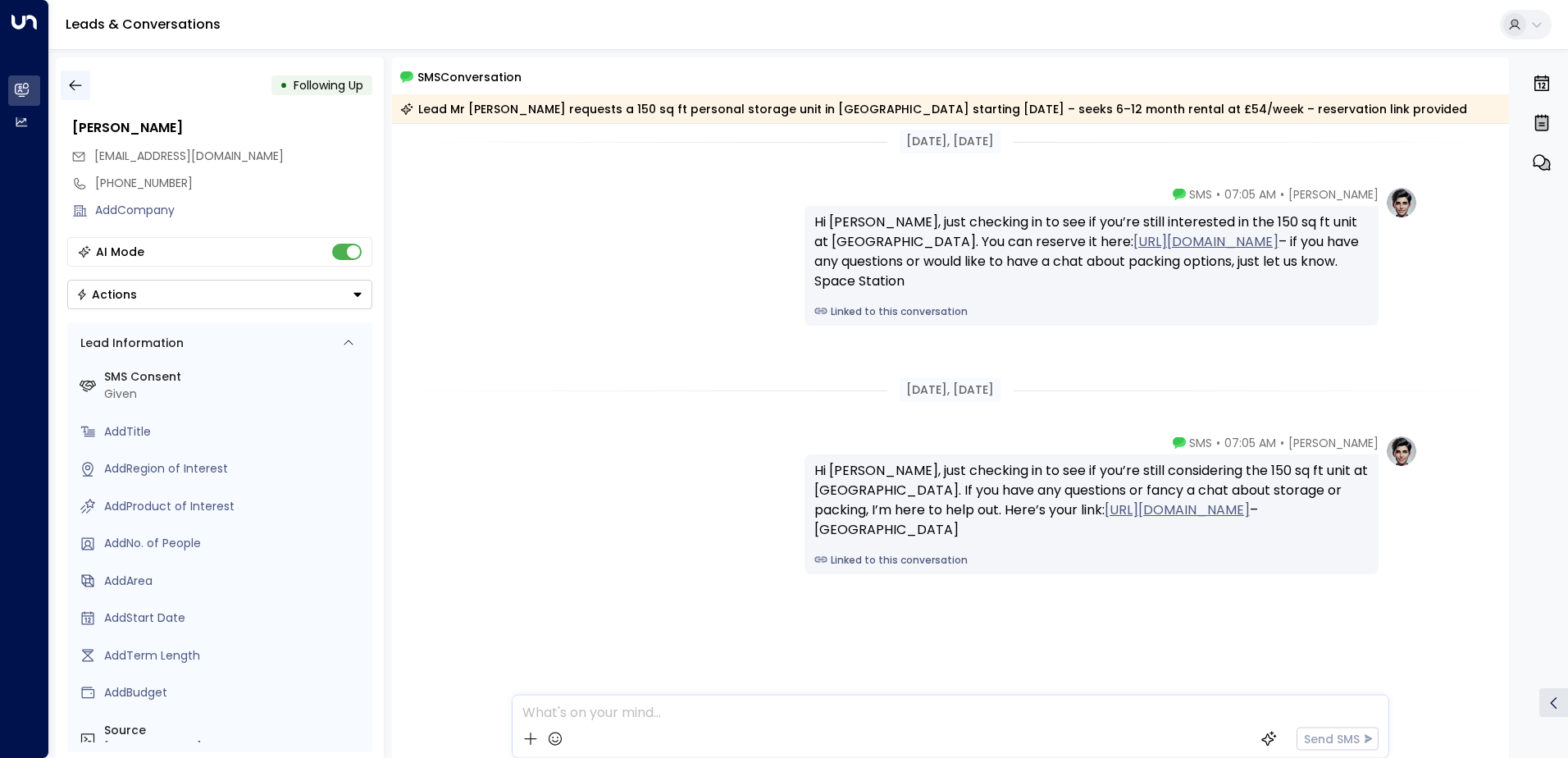
click at [81, 88] on icon "button" at bounding box center [75, 85] width 16 height 16
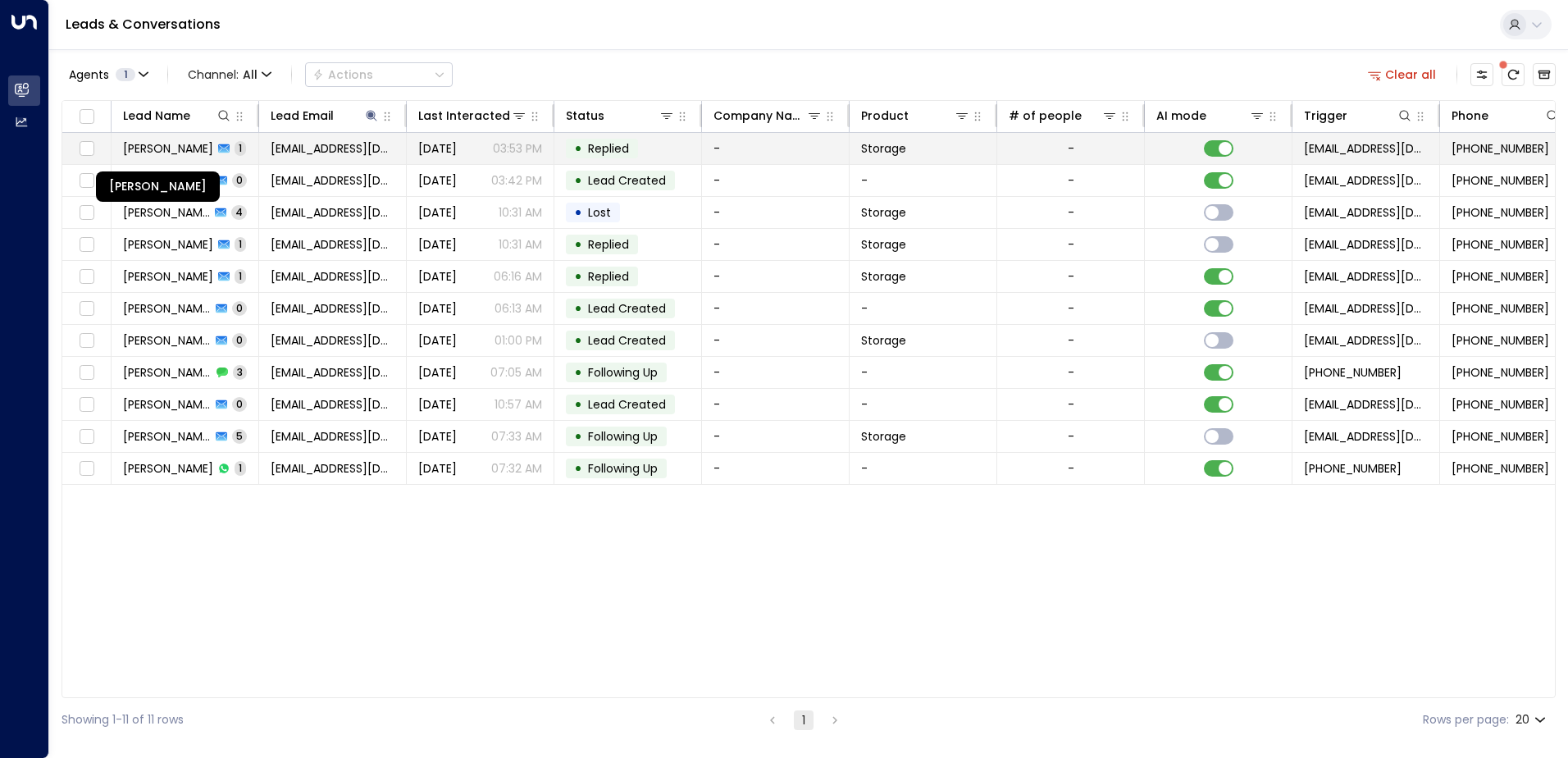
click at [171, 149] on span "[PERSON_NAME]" at bounding box center [168, 148] width 90 height 16
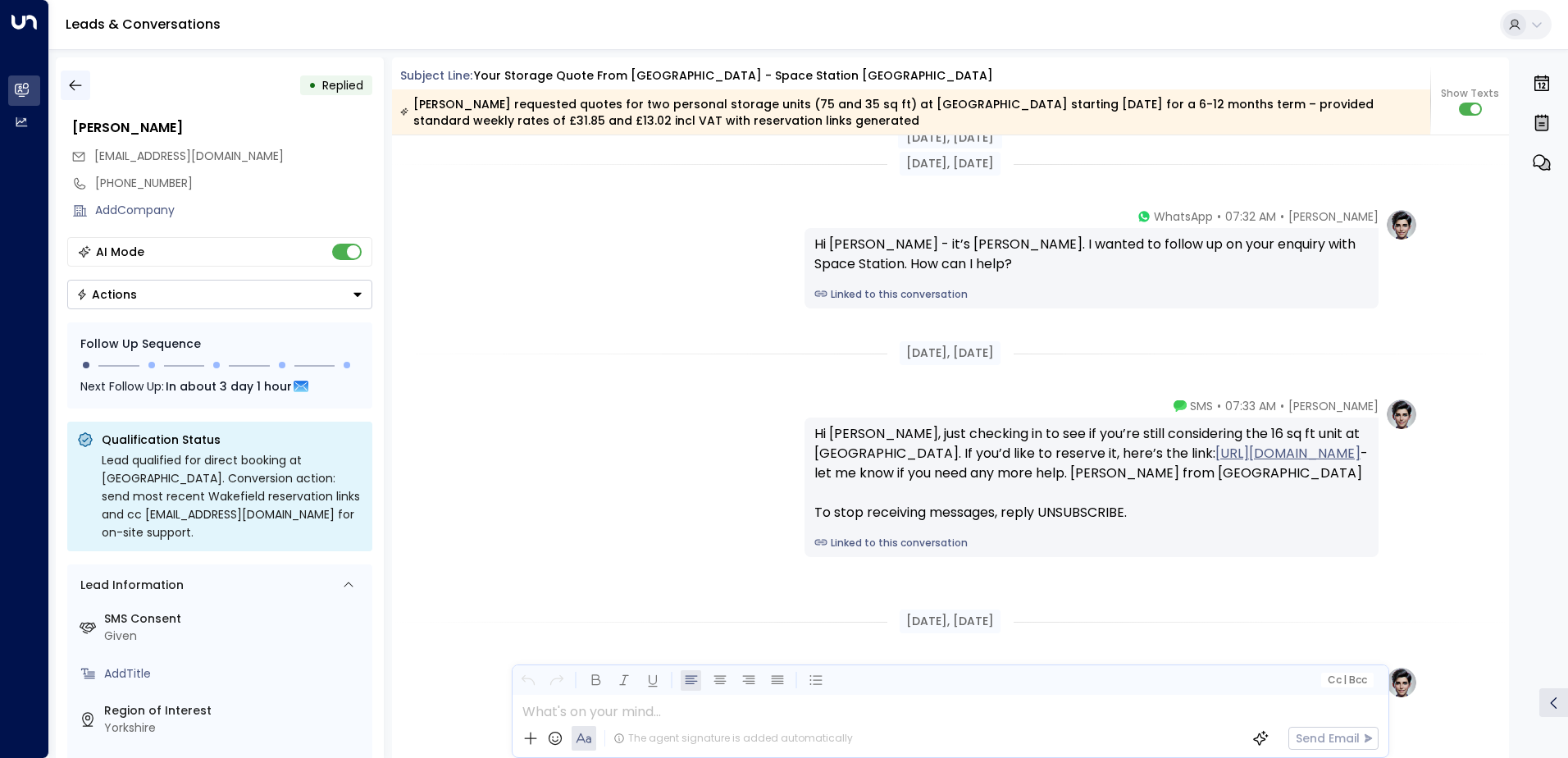
click at [87, 87] on button "button" at bounding box center [75, 85] width 30 height 30
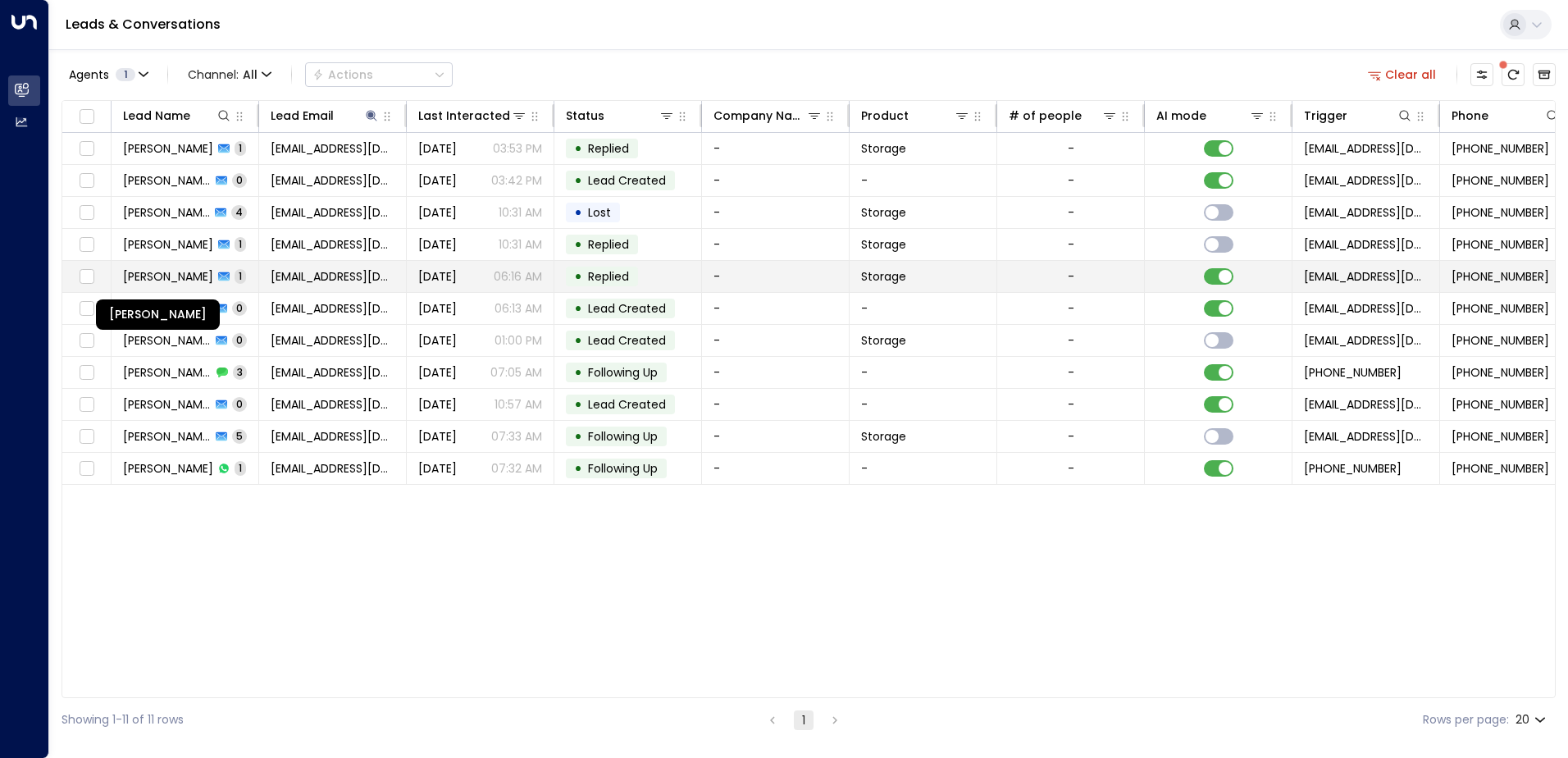
click at [184, 274] on span "[PERSON_NAME]" at bounding box center [168, 276] width 90 height 16
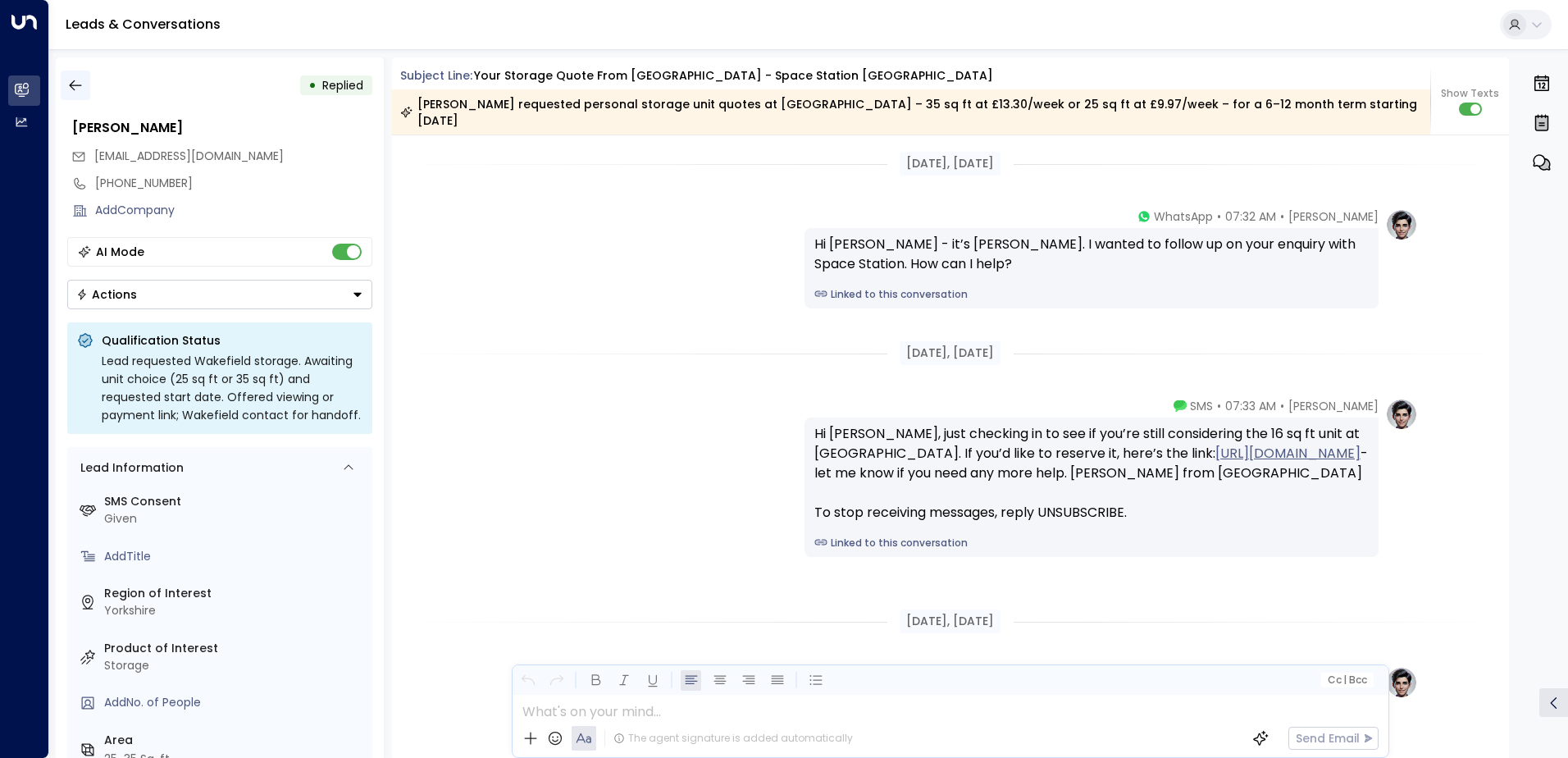
click at [77, 91] on icon "button" at bounding box center [75, 85] width 16 height 16
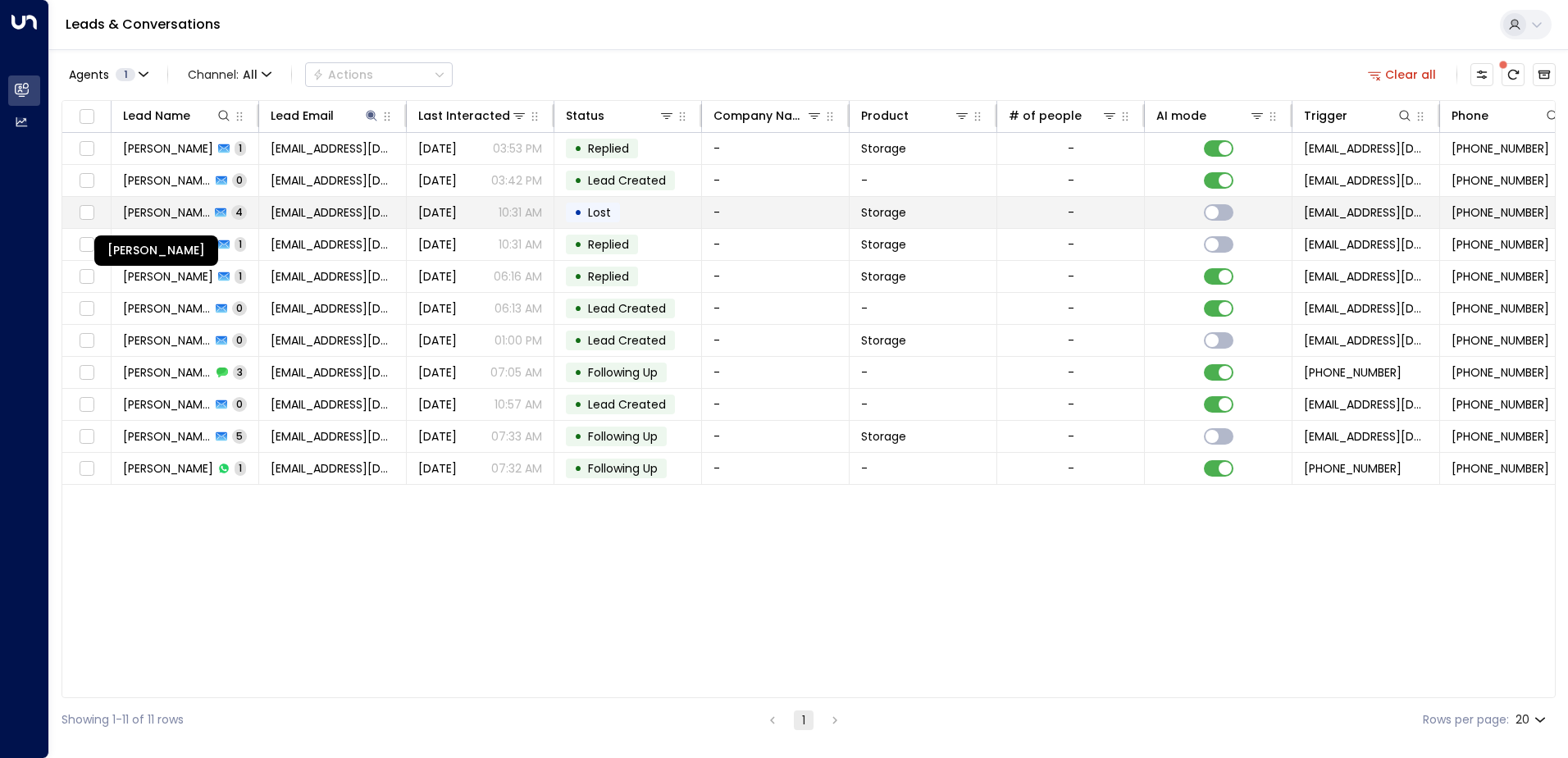
click at [203, 205] on span "[PERSON_NAME]" at bounding box center [166, 213] width 87 height 16
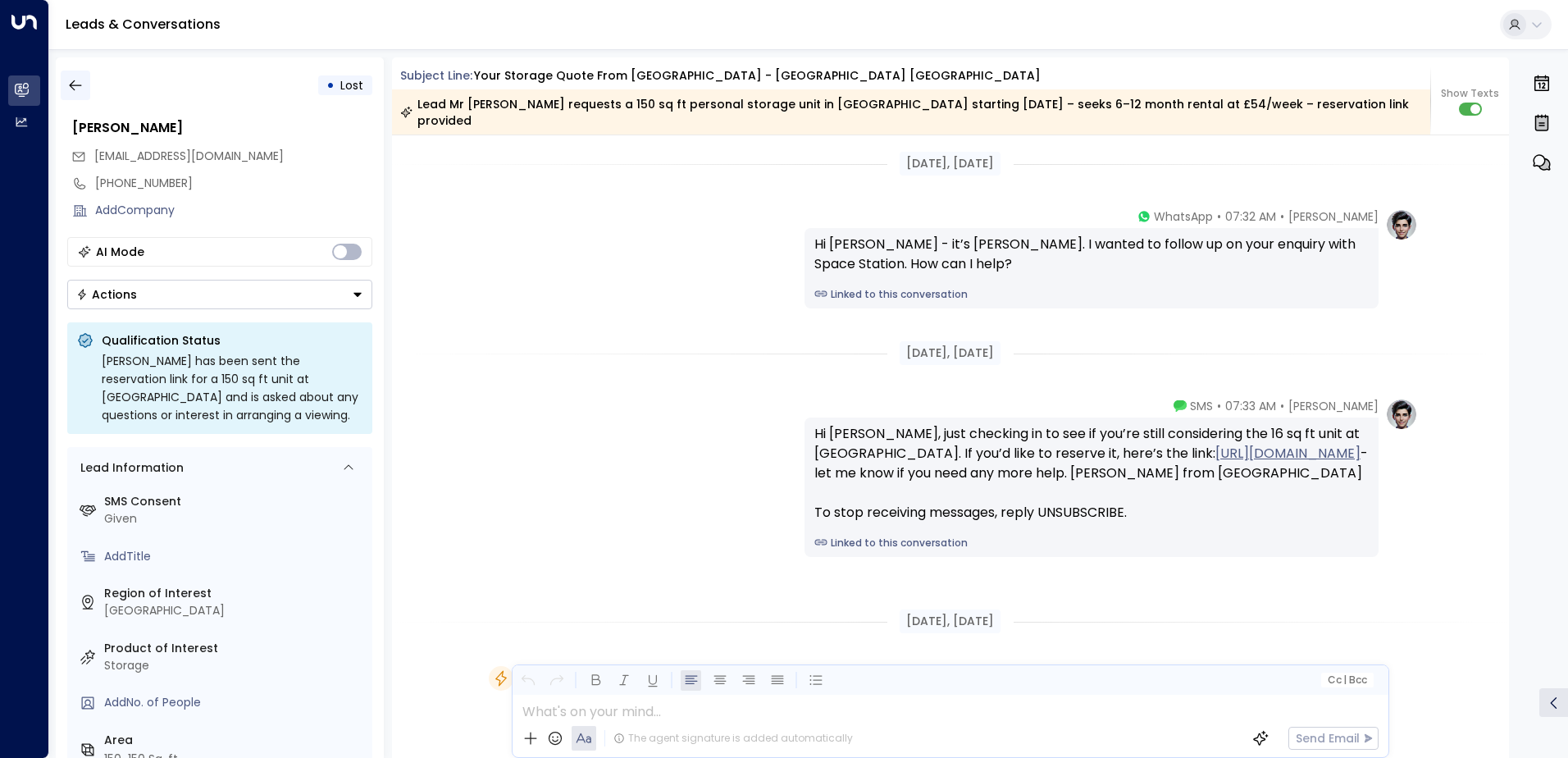
click at [62, 81] on button "button" at bounding box center [75, 85] width 30 height 30
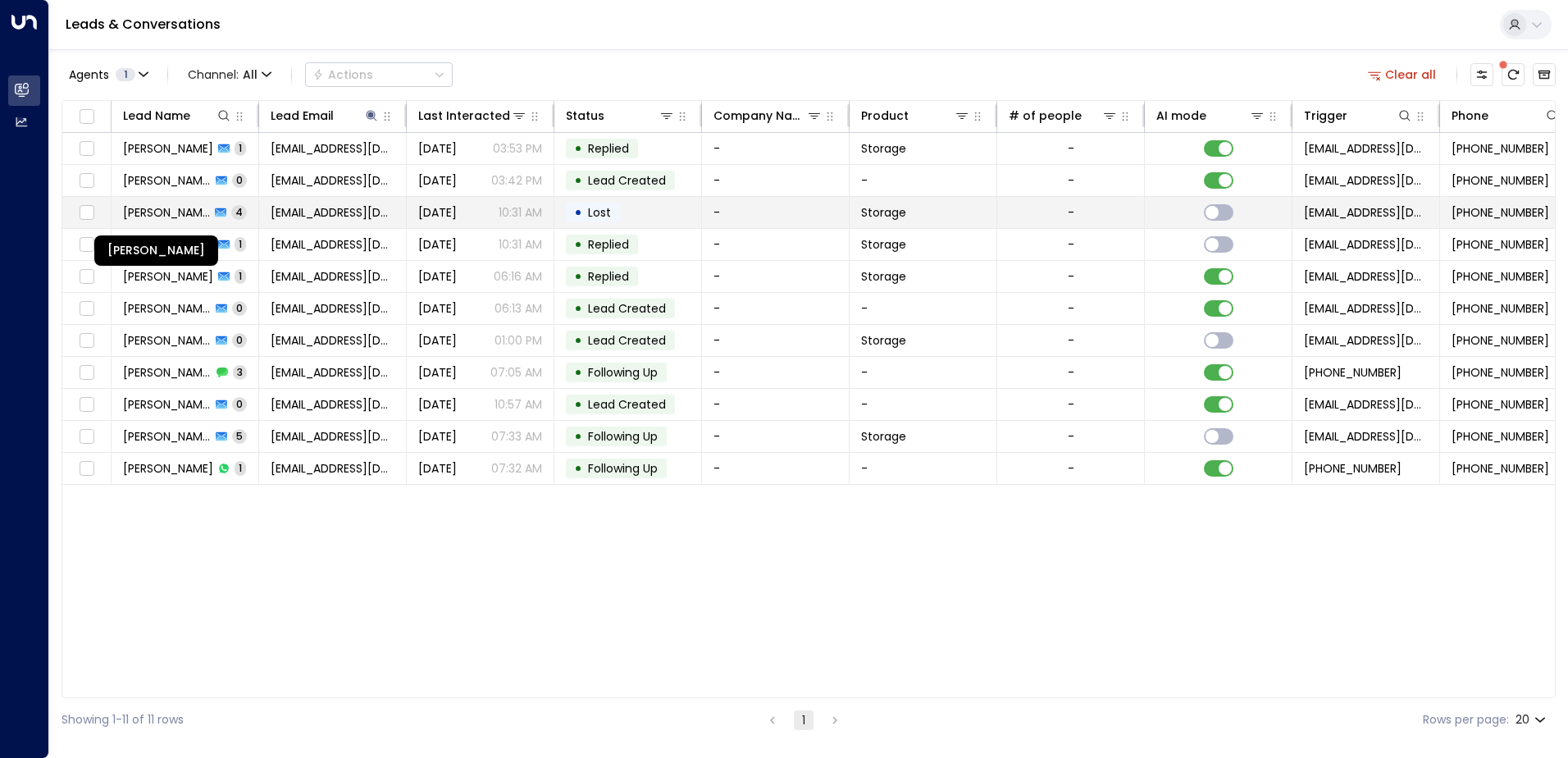
click at [189, 214] on span "[PERSON_NAME]" at bounding box center [166, 213] width 87 height 16
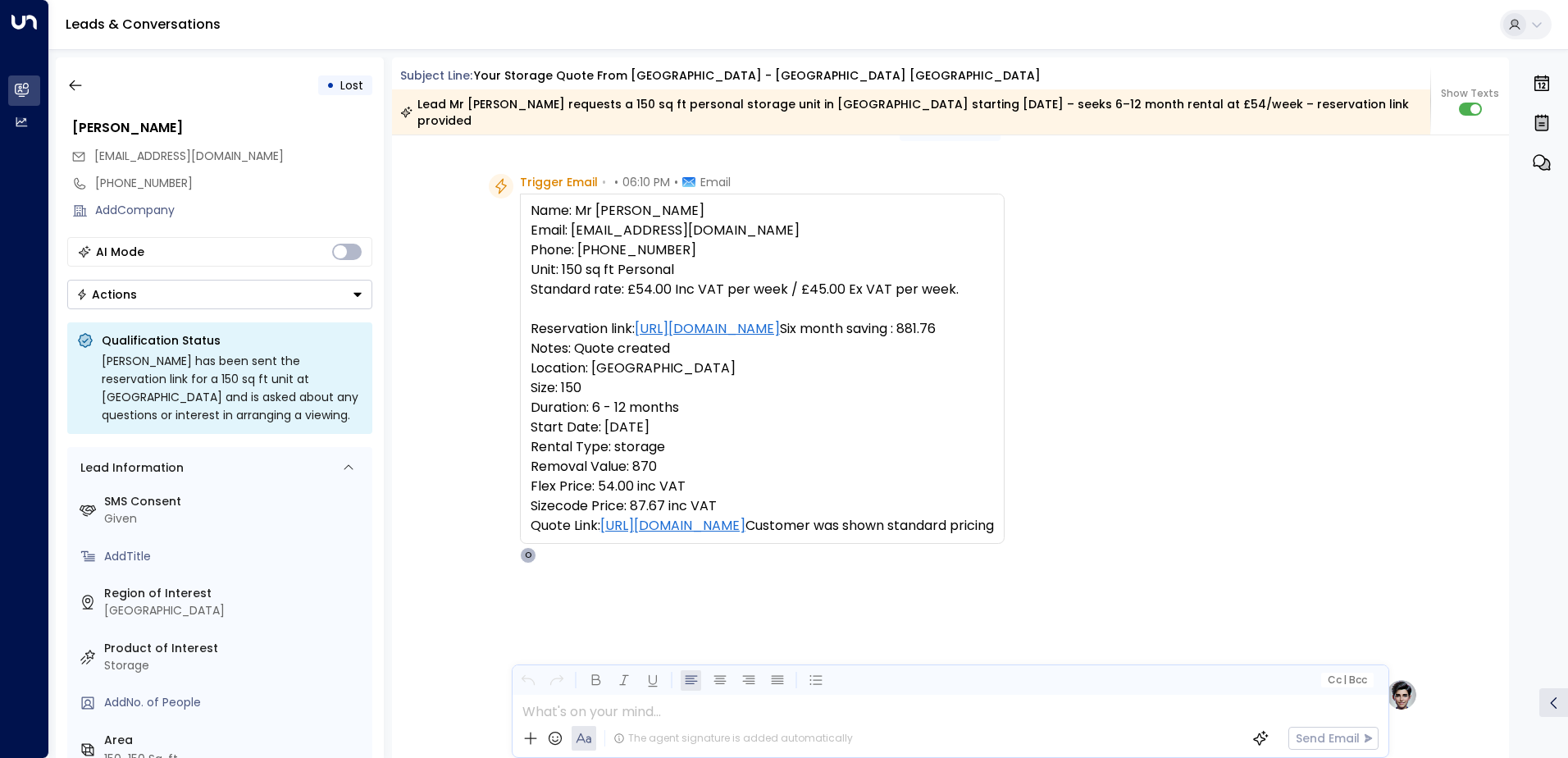
scroll to position [820, 0]
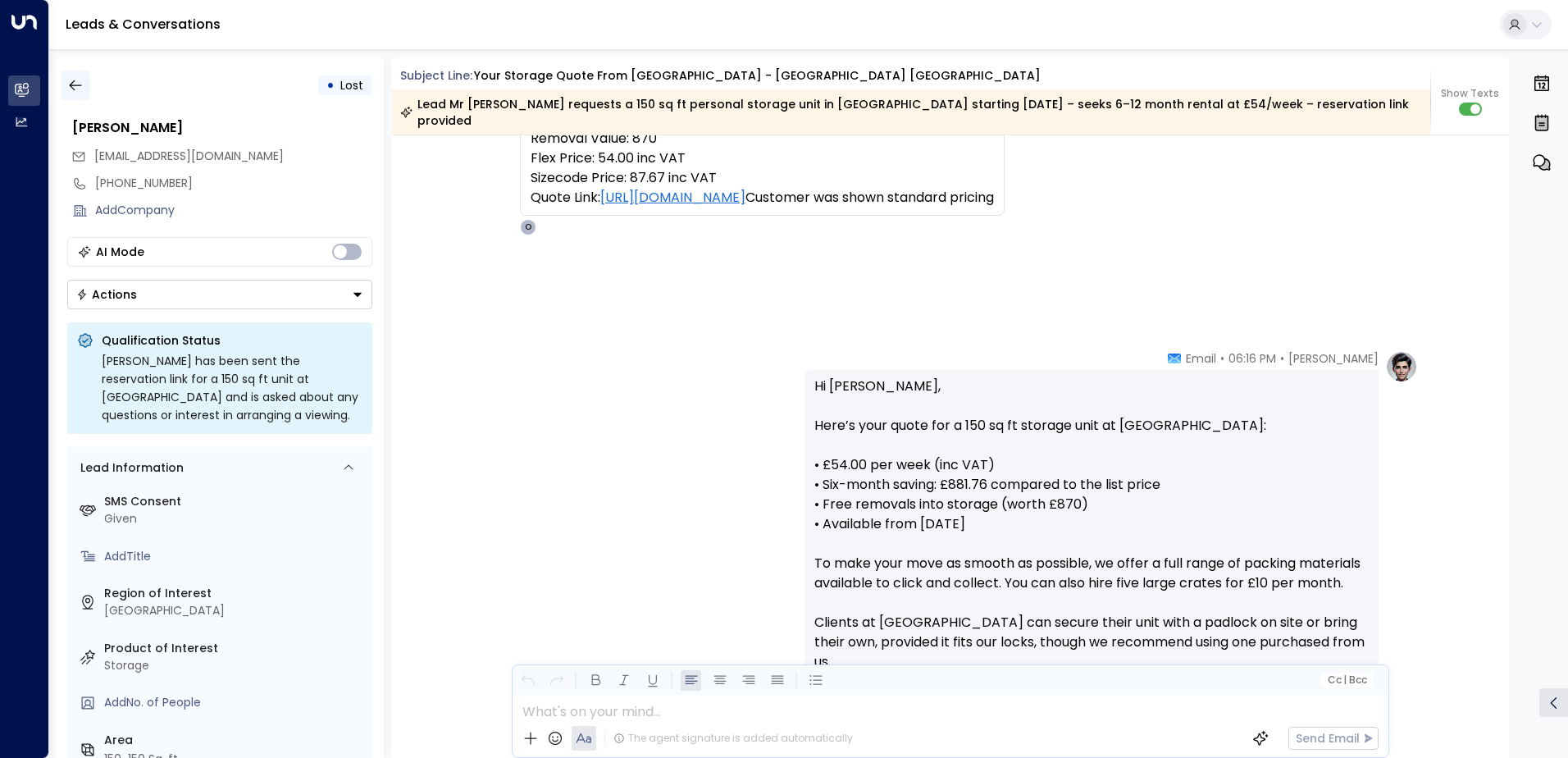
click at [72, 92] on icon "button" at bounding box center [75, 85] width 16 height 16
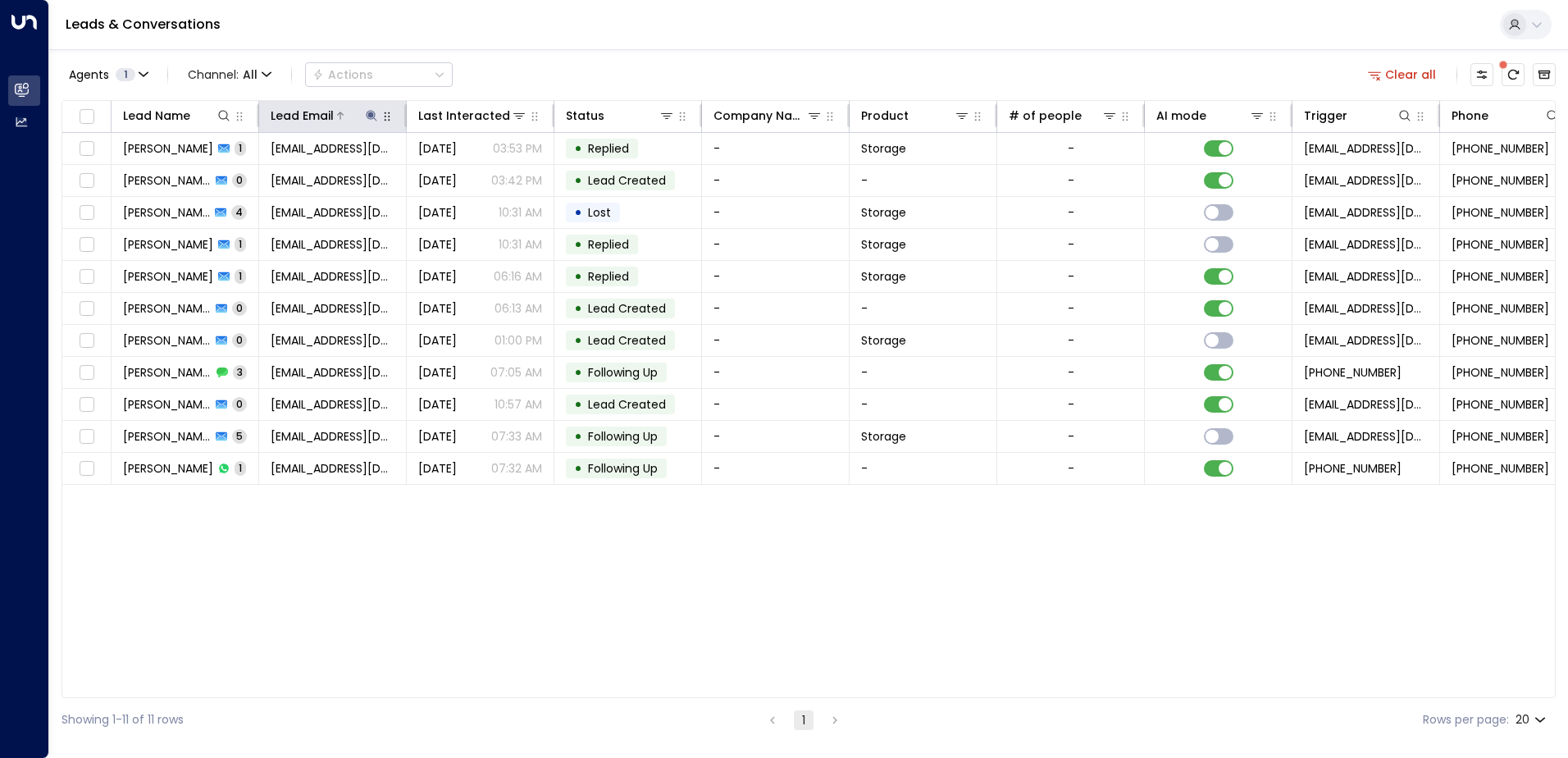
click at [372, 115] on icon at bounding box center [371, 115] width 11 height 11
click at [474, 178] on icon "button" at bounding box center [475, 175] width 11 height 11
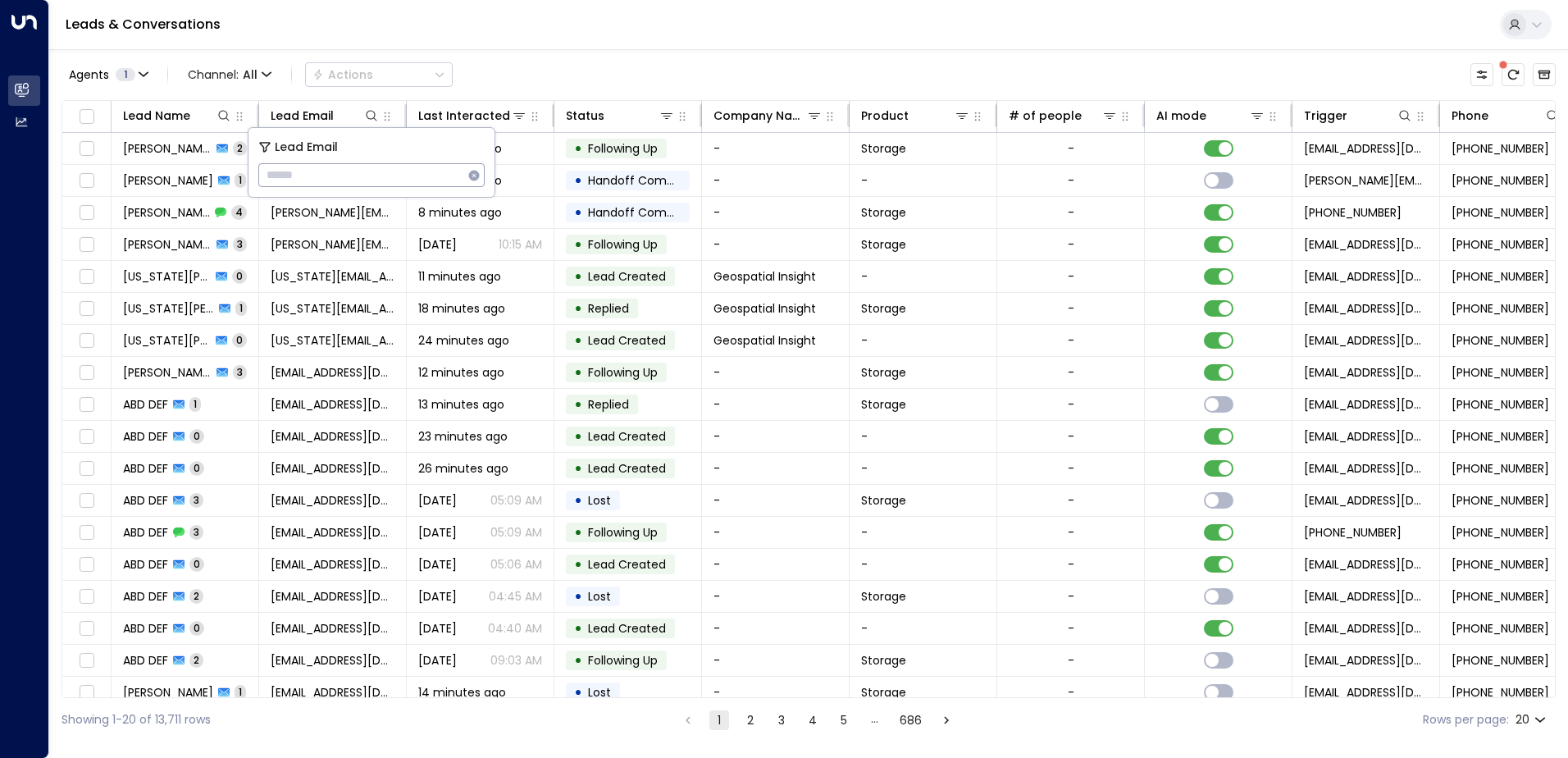
type input "**********"
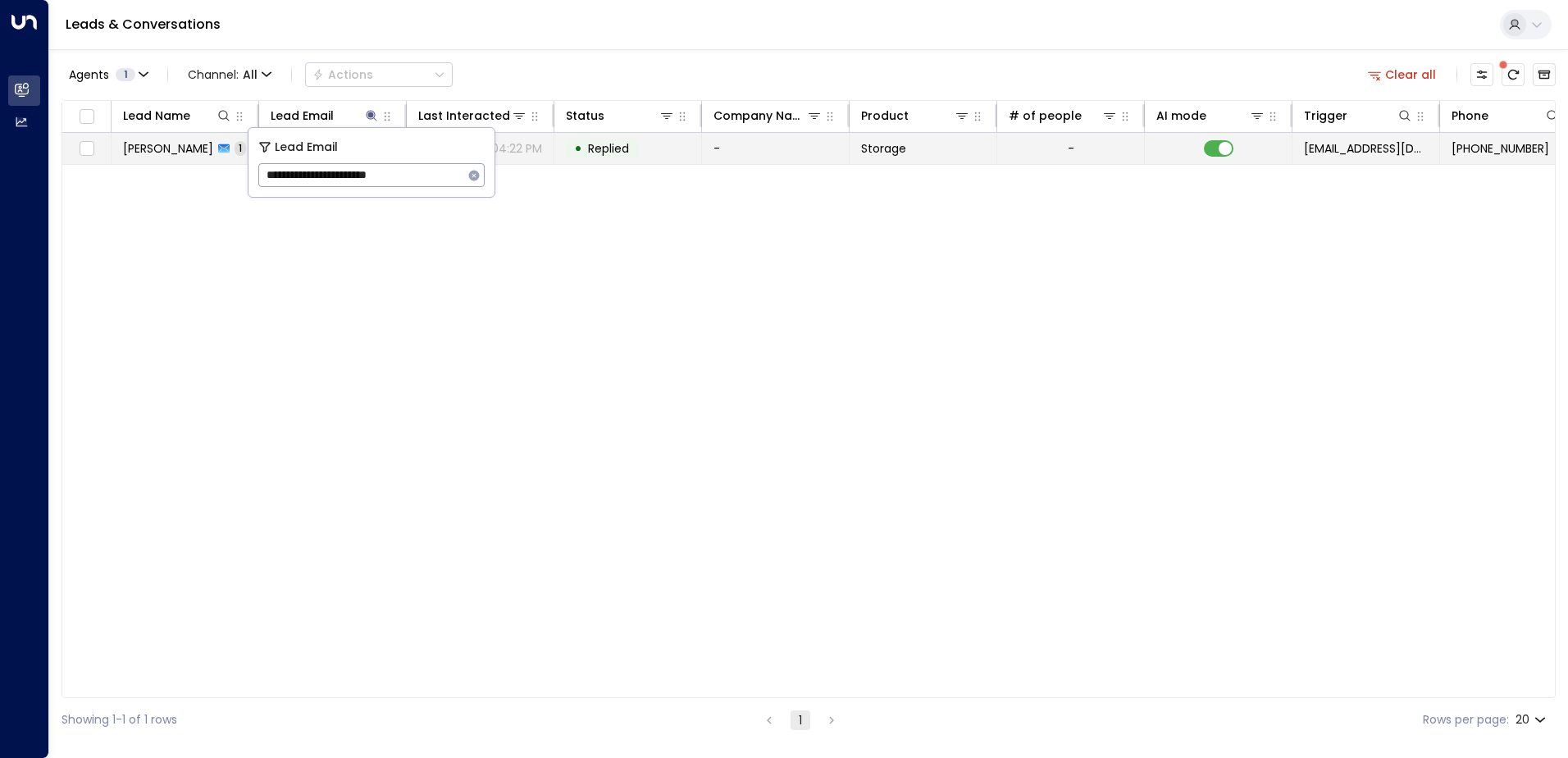
click at [164, 145] on span "[PERSON_NAME]" at bounding box center [168, 148] width 90 height 16
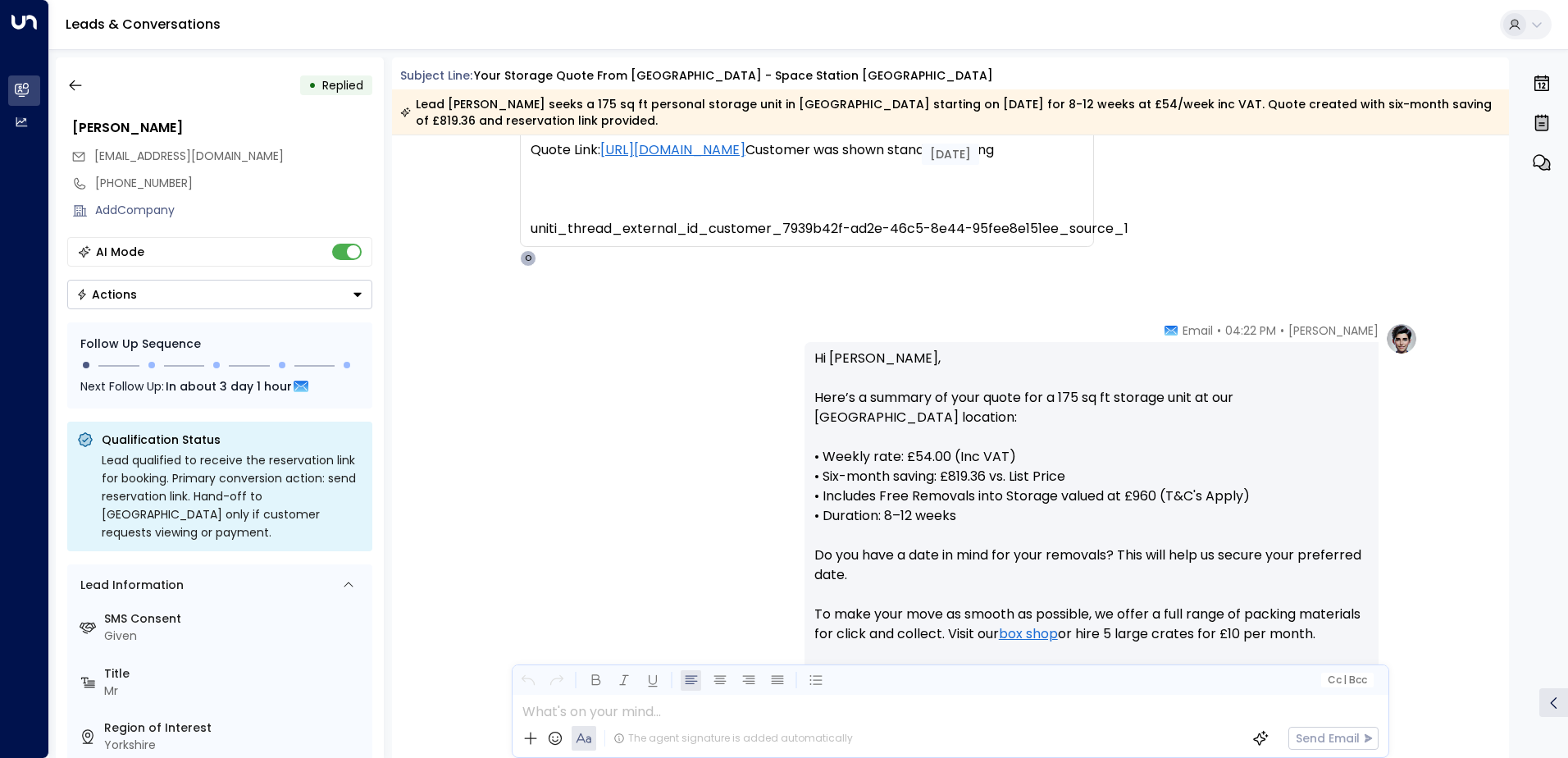
scroll to position [840, 0]
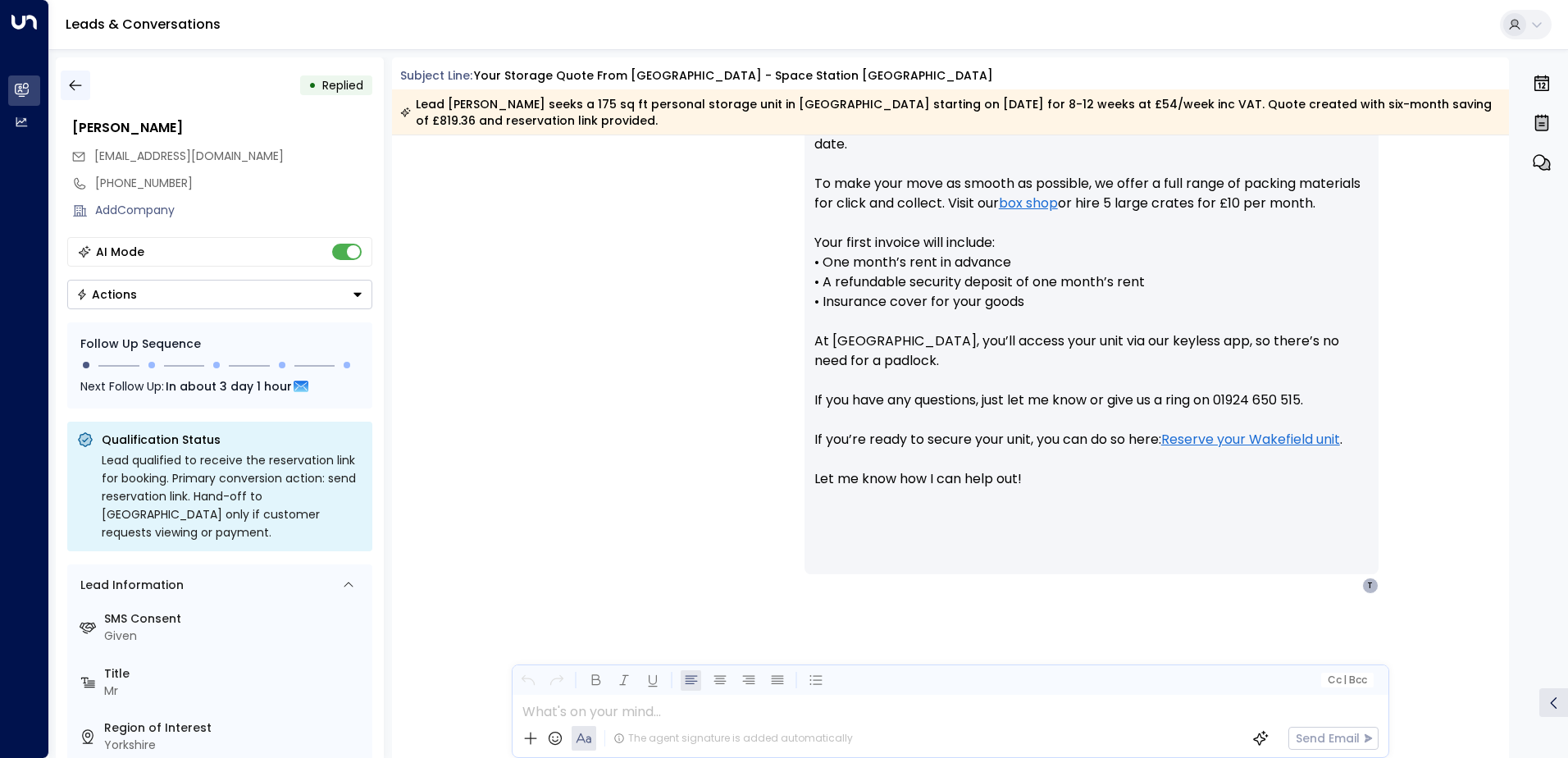
click at [82, 88] on icon "button" at bounding box center [75, 85] width 16 height 16
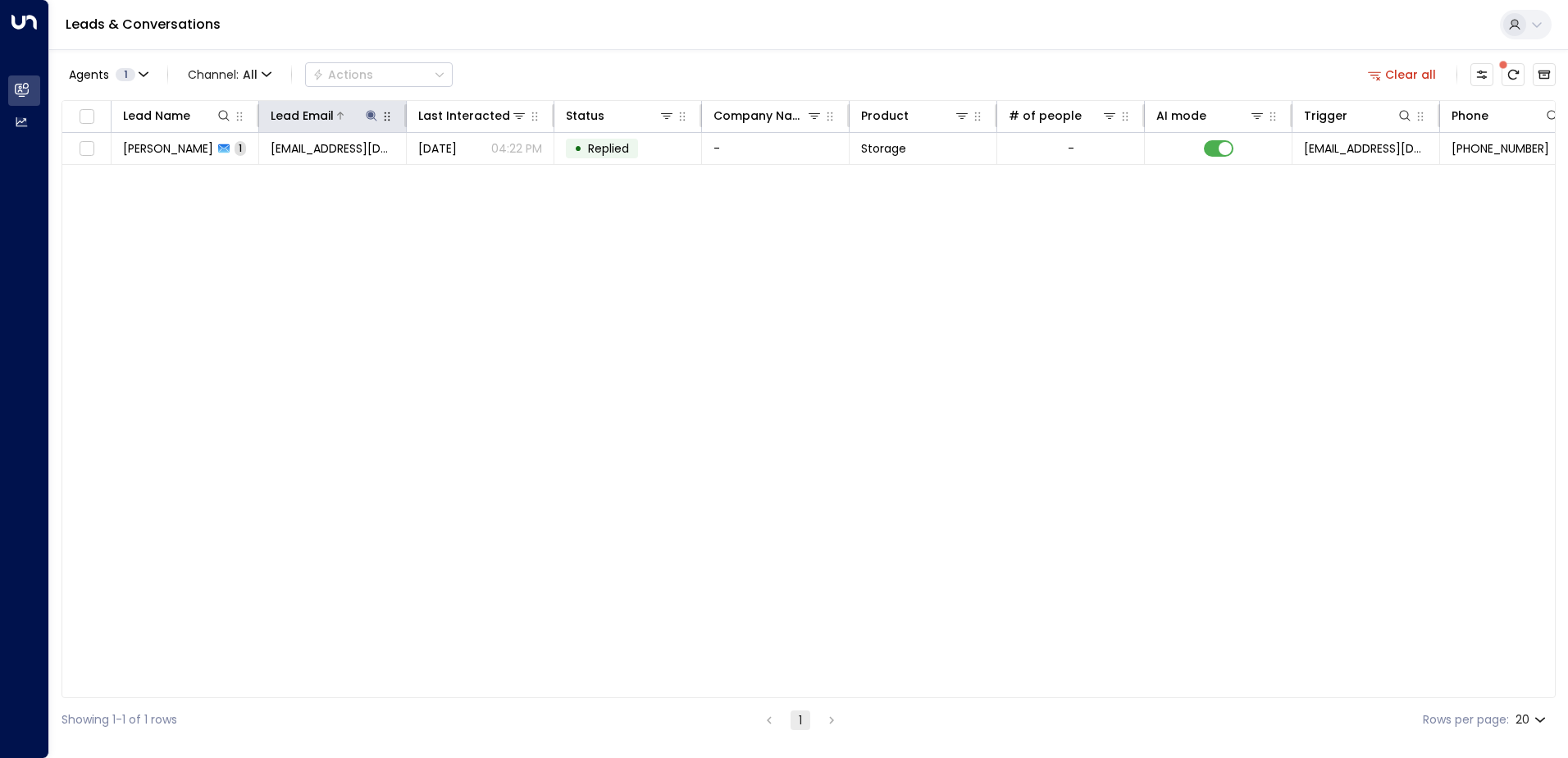
click at [373, 111] on icon at bounding box center [371, 116] width 14 height 14
click at [472, 178] on icon "button" at bounding box center [475, 175] width 11 height 11
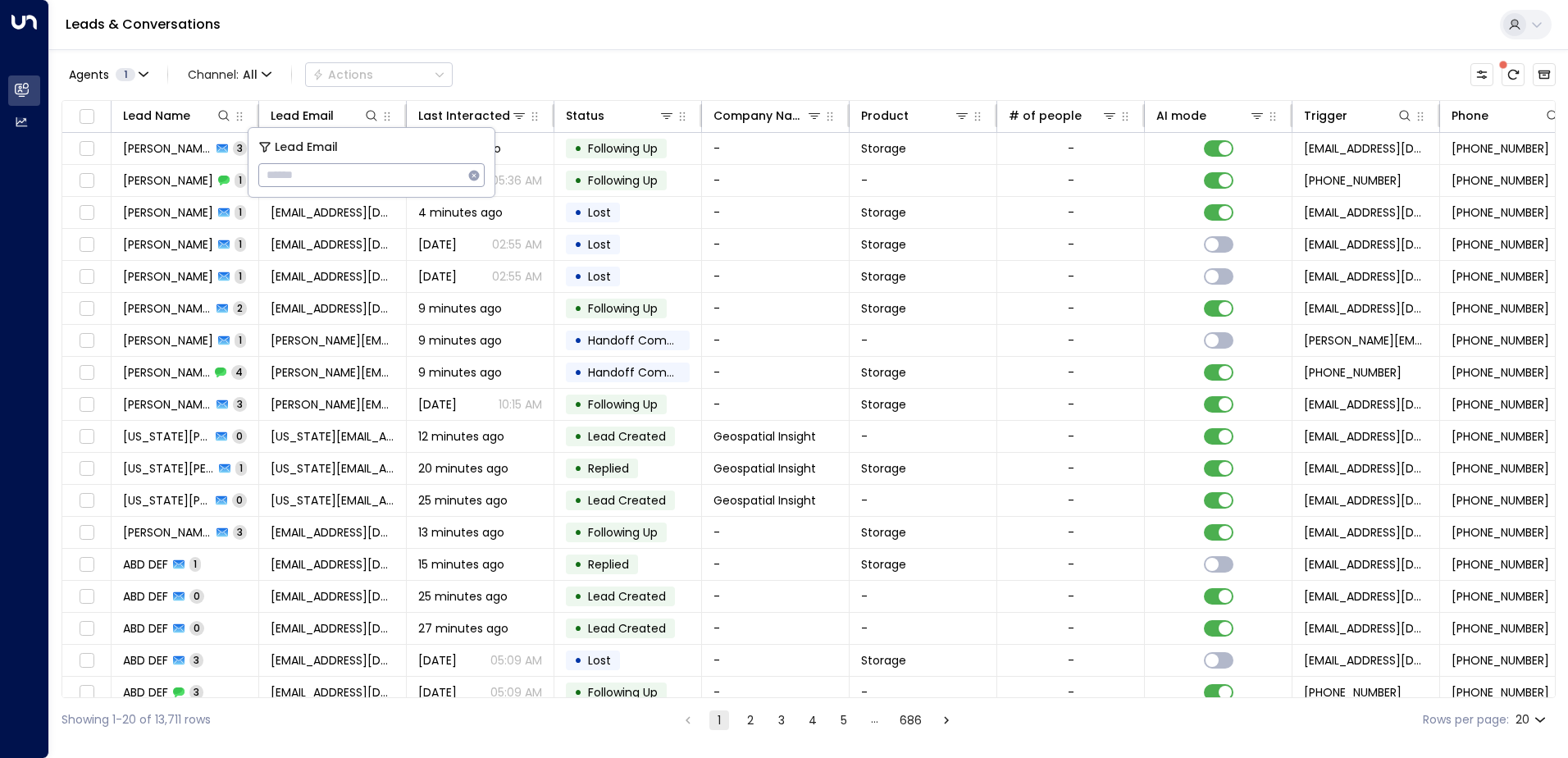
type input "**********"
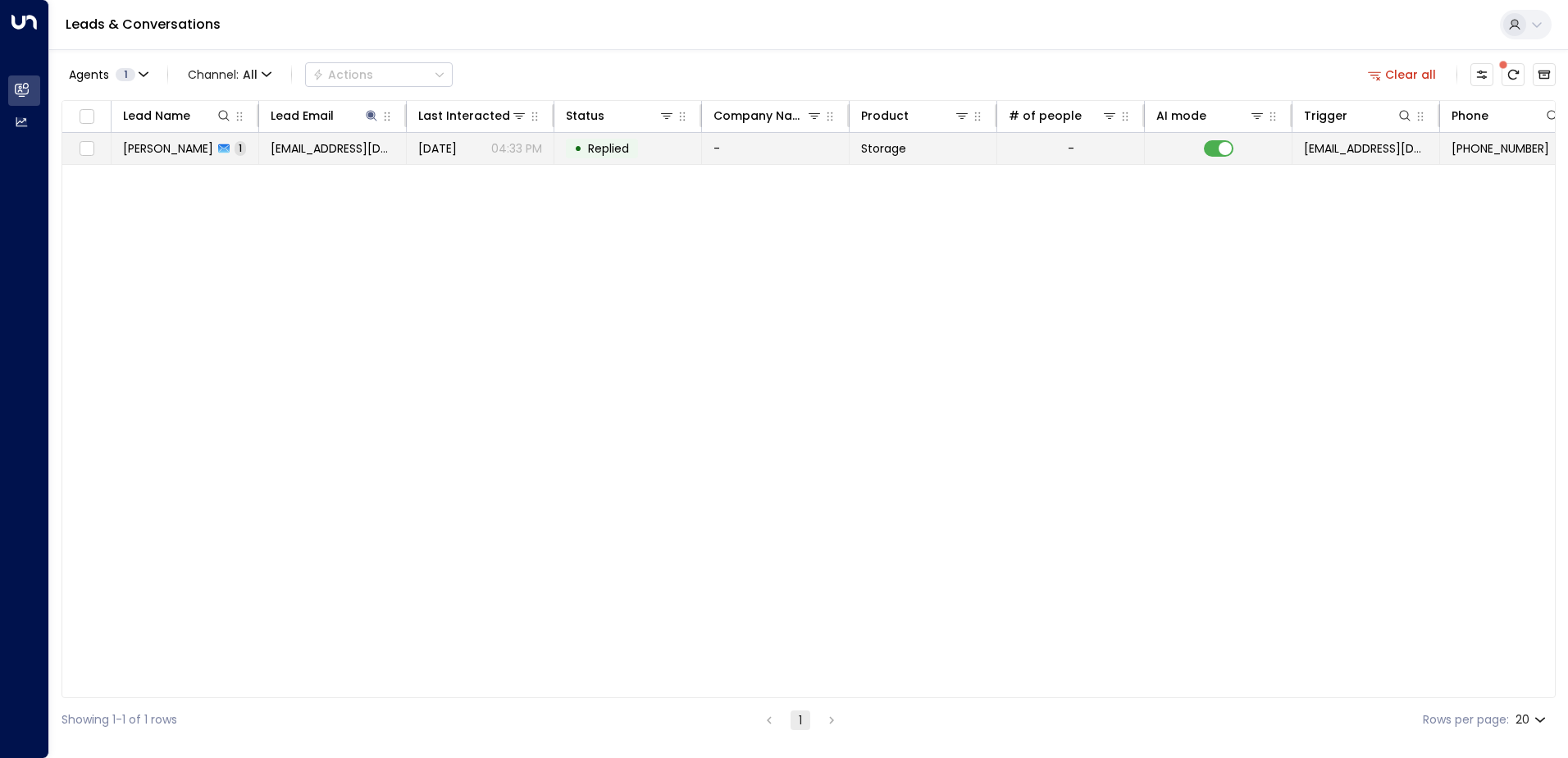
click at [158, 161] on td "[PERSON_NAME] 1" at bounding box center [185, 148] width 147 height 31
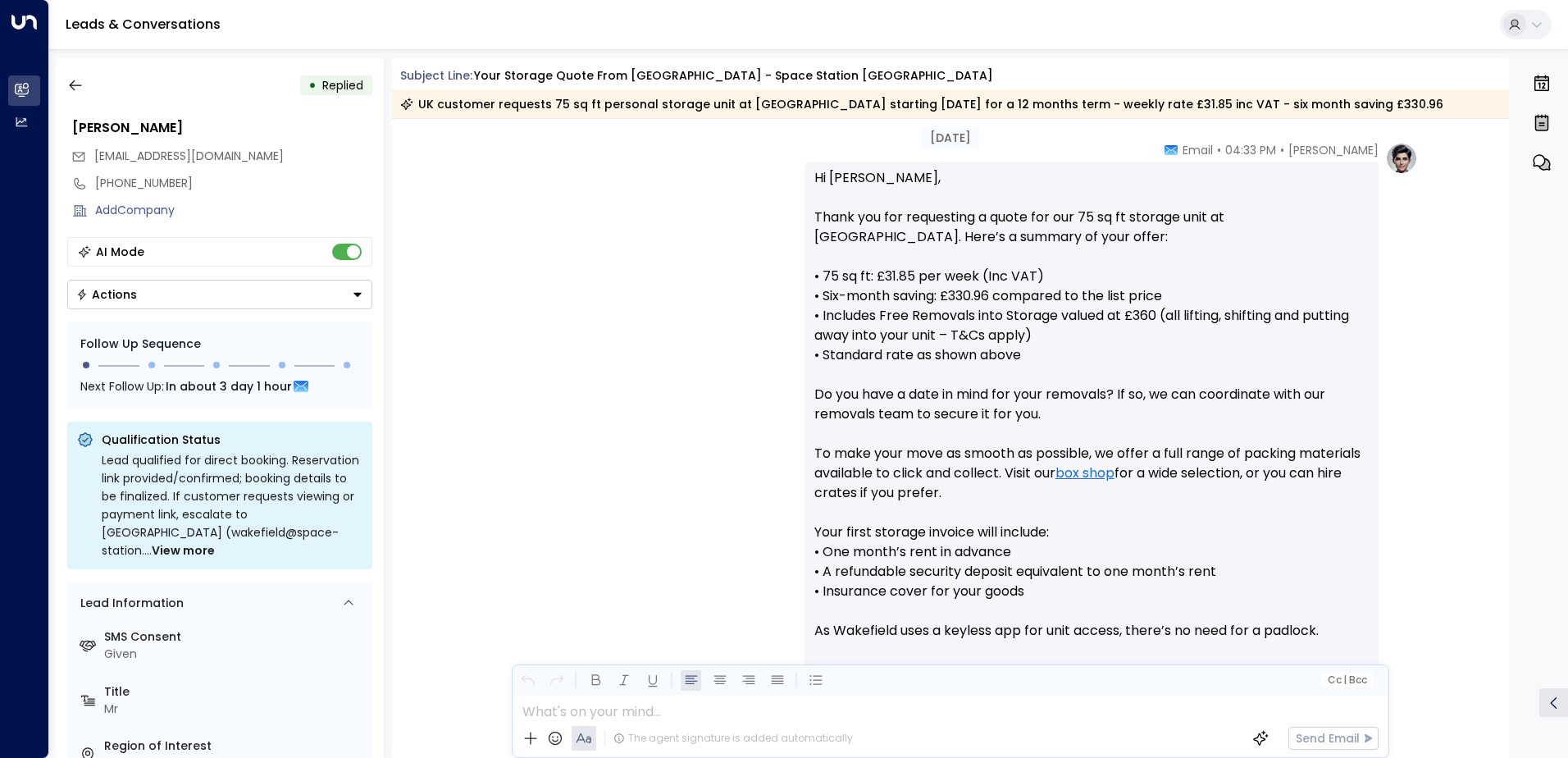
scroll to position [844, 0]
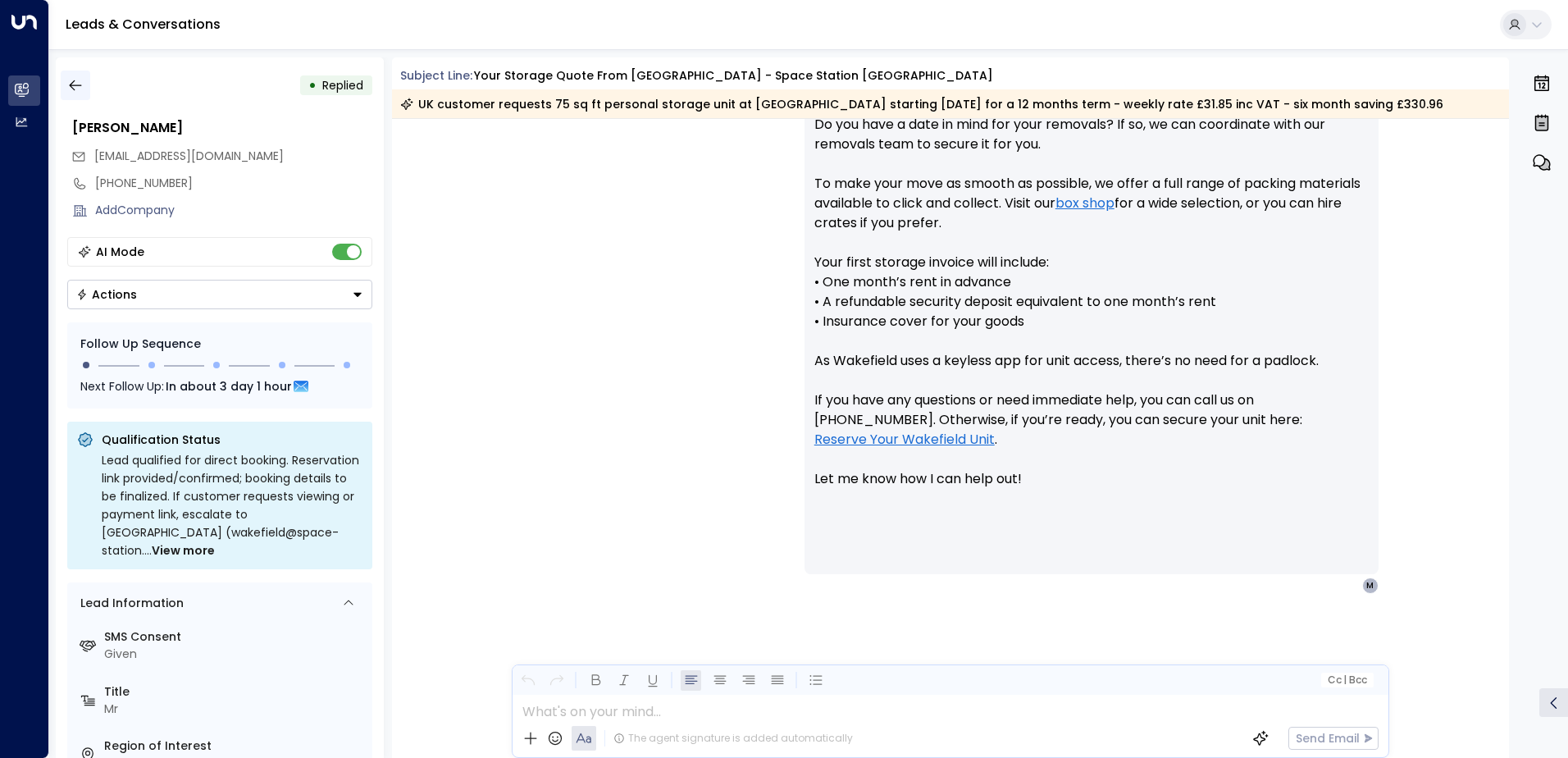
click at [77, 84] on icon "button" at bounding box center [75, 85] width 16 height 16
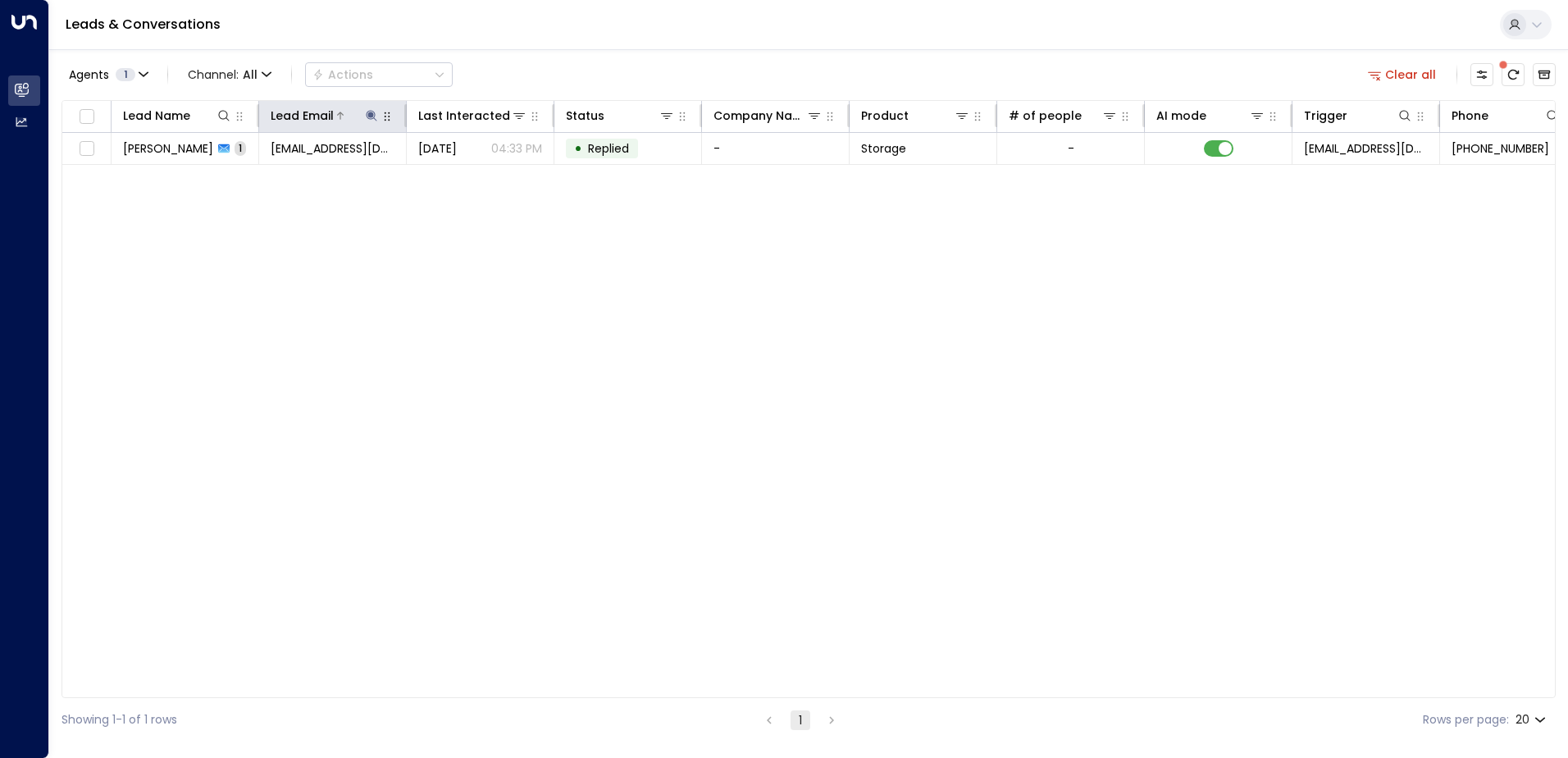
click at [369, 115] on icon at bounding box center [371, 115] width 11 height 11
click at [477, 176] on icon "button" at bounding box center [475, 175] width 11 height 11
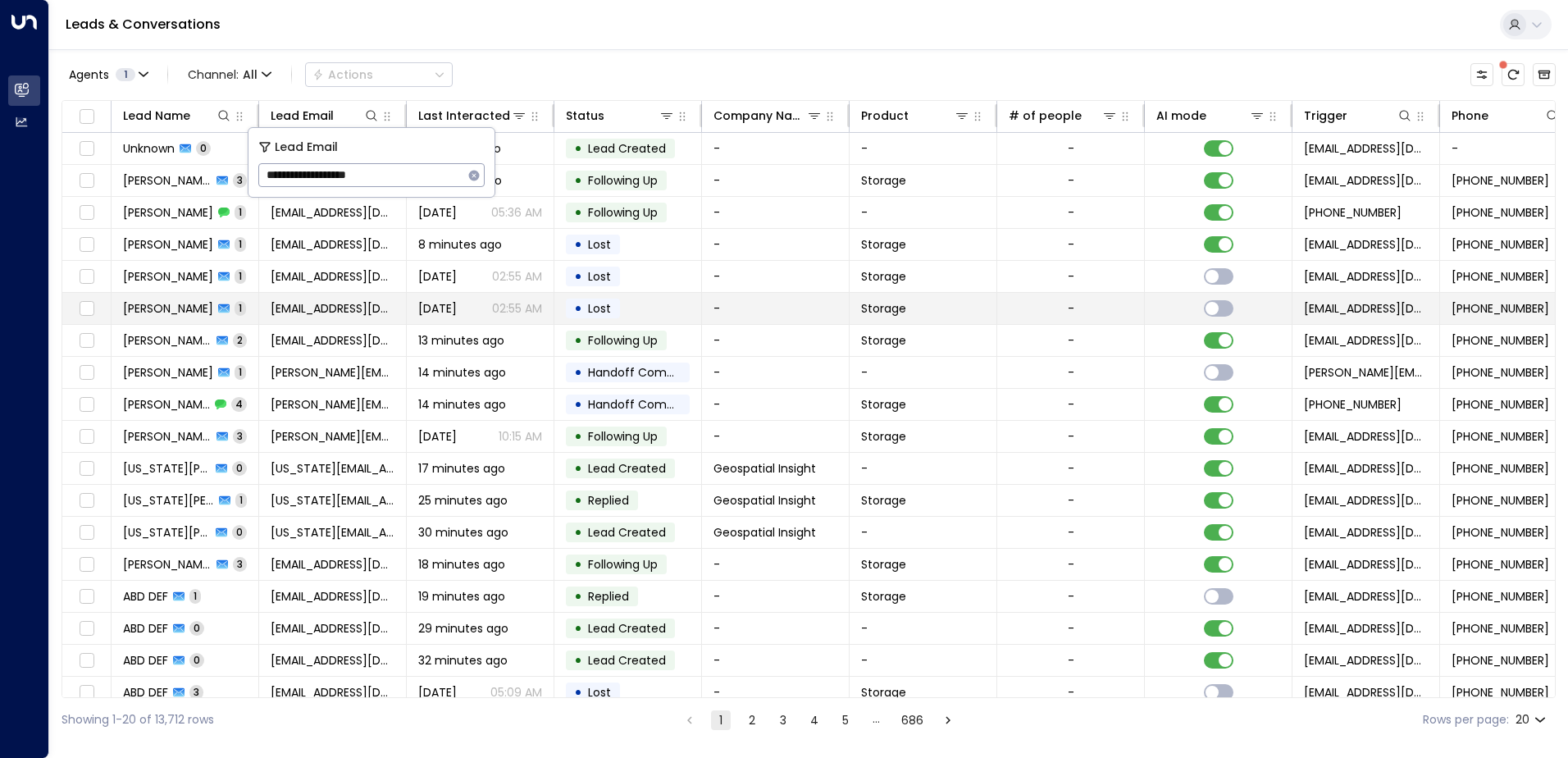
type input "**********"
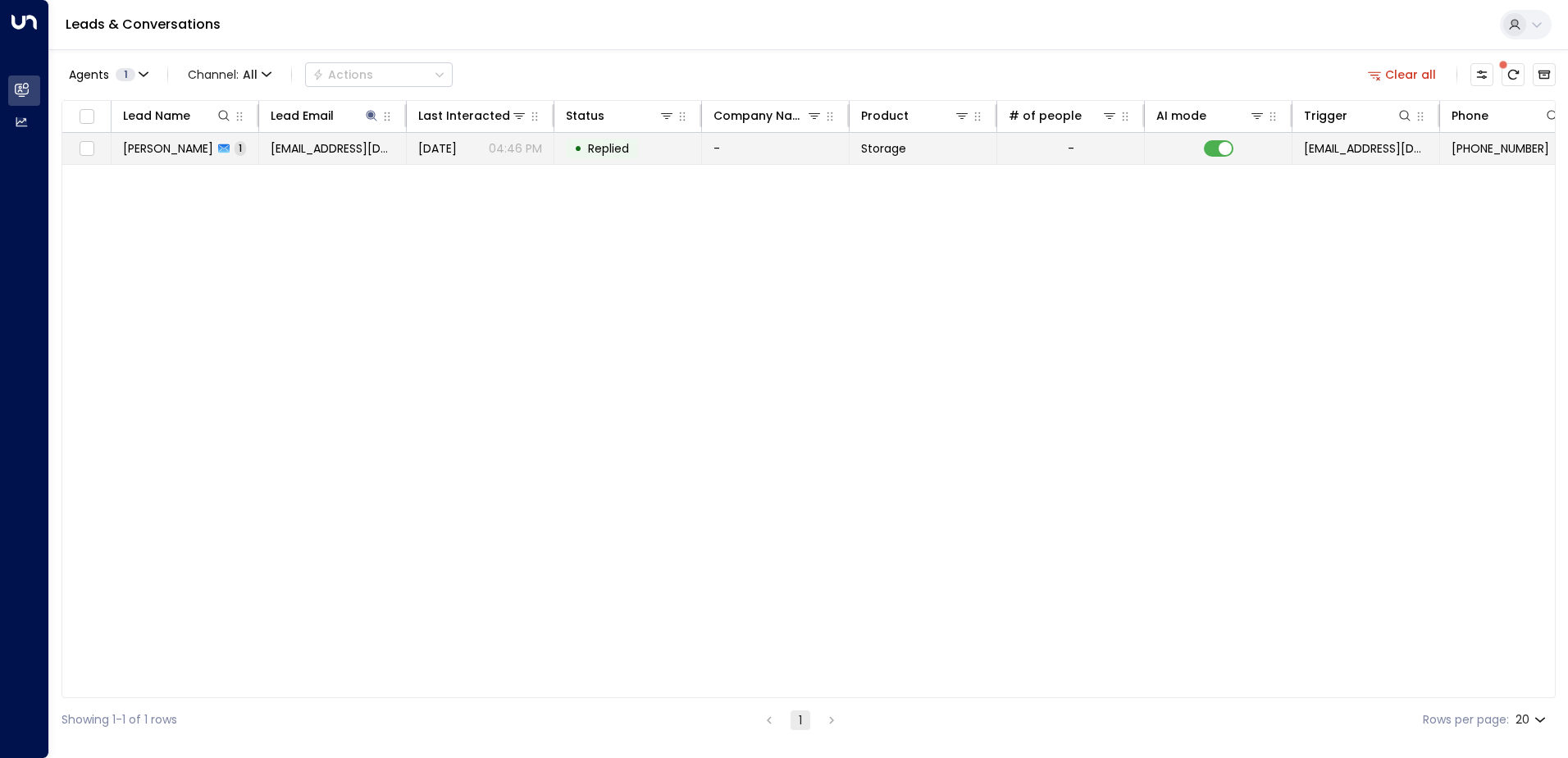
click at [168, 154] on span "[PERSON_NAME]" at bounding box center [168, 148] width 90 height 16
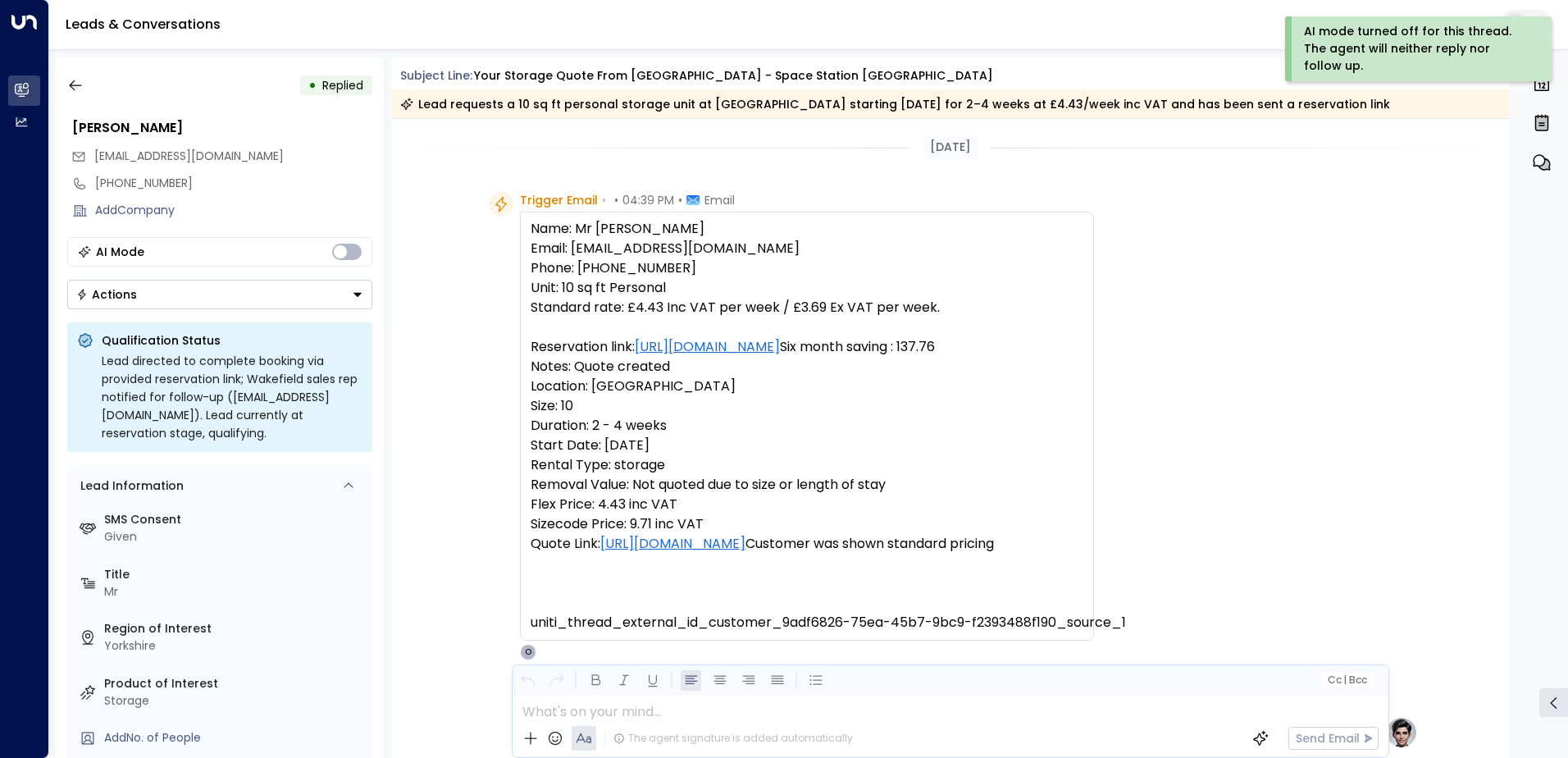
click at [347, 294] on button "Actions" at bounding box center [219, 294] width 305 height 30
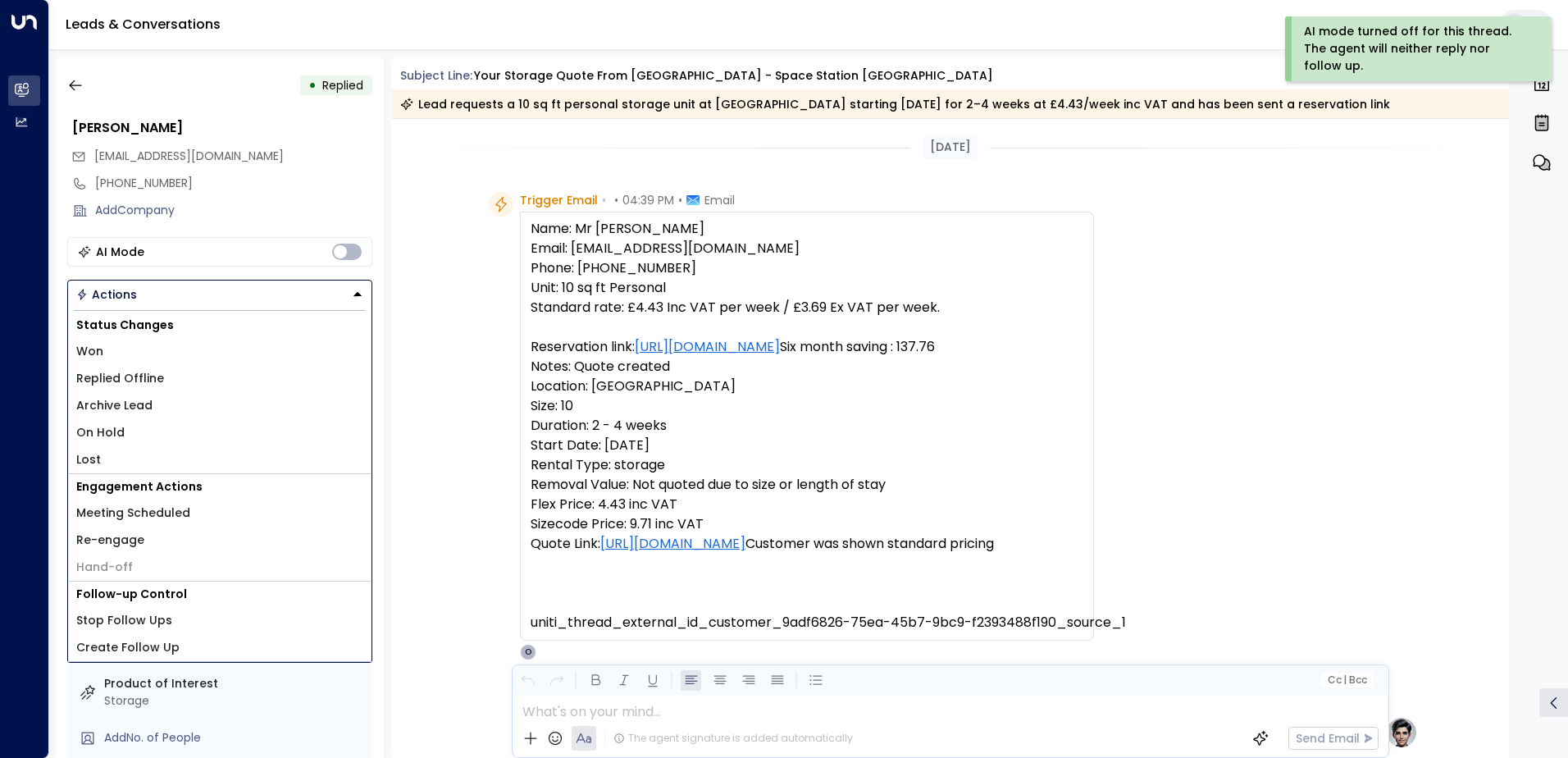
click at [128, 378] on span "Replied Offline" at bounding box center [119, 378] width 88 height 17
